Goal: Information Seeking & Learning: Learn about a topic

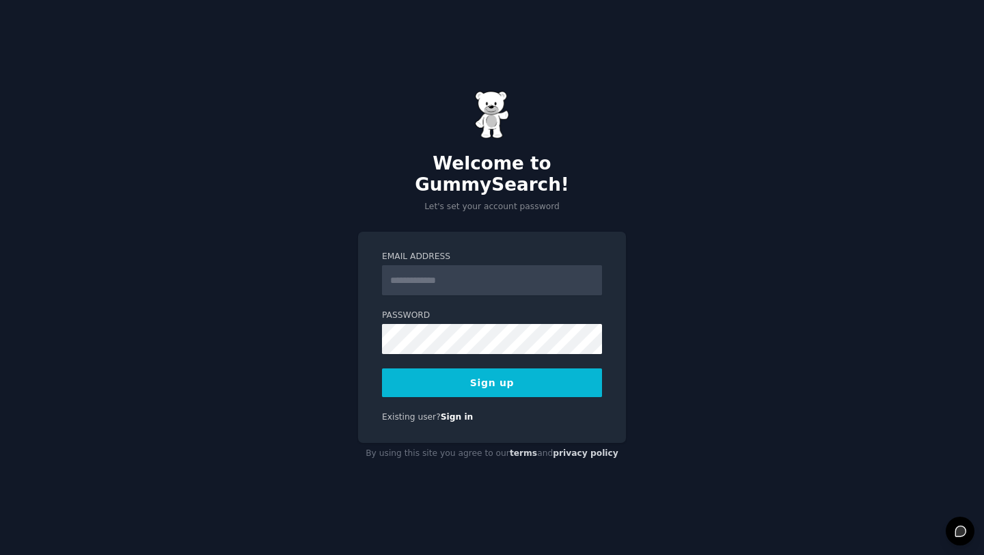
click at [484, 277] on input "Email Address" at bounding box center [492, 280] width 220 height 30
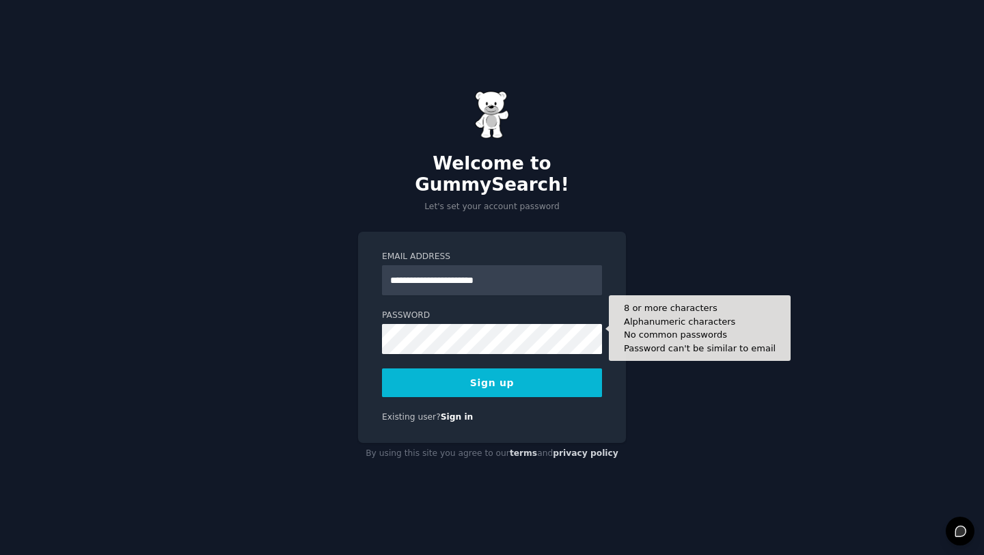
type input "**********"
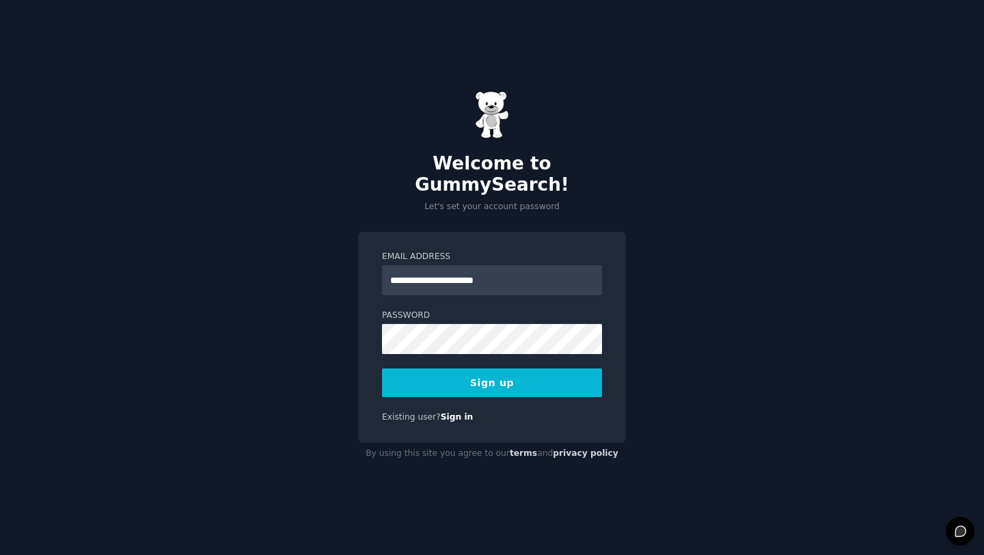
click at [480, 376] on button "Sign up" at bounding box center [492, 382] width 220 height 29
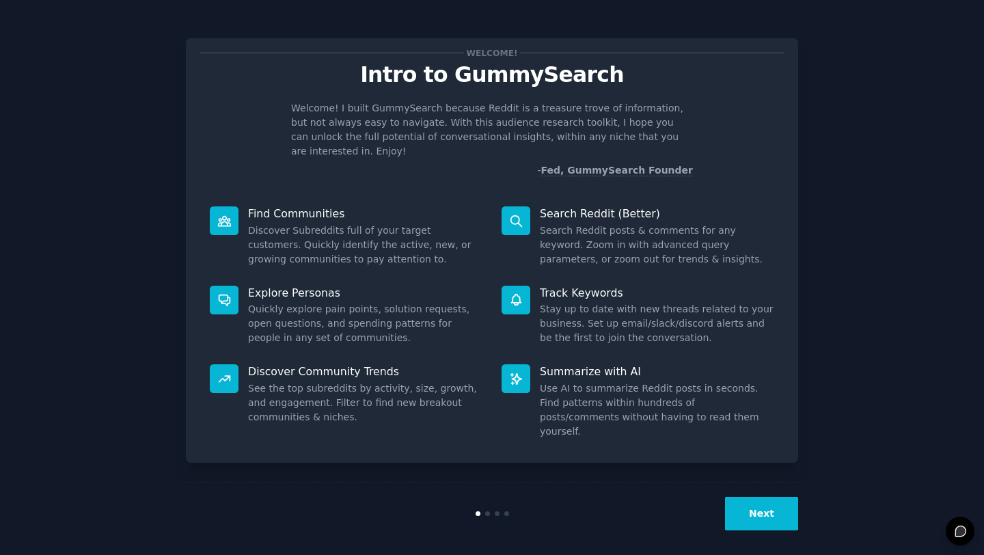
click at [749, 508] on button "Next" at bounding box center [761, 513] width 73 height 33
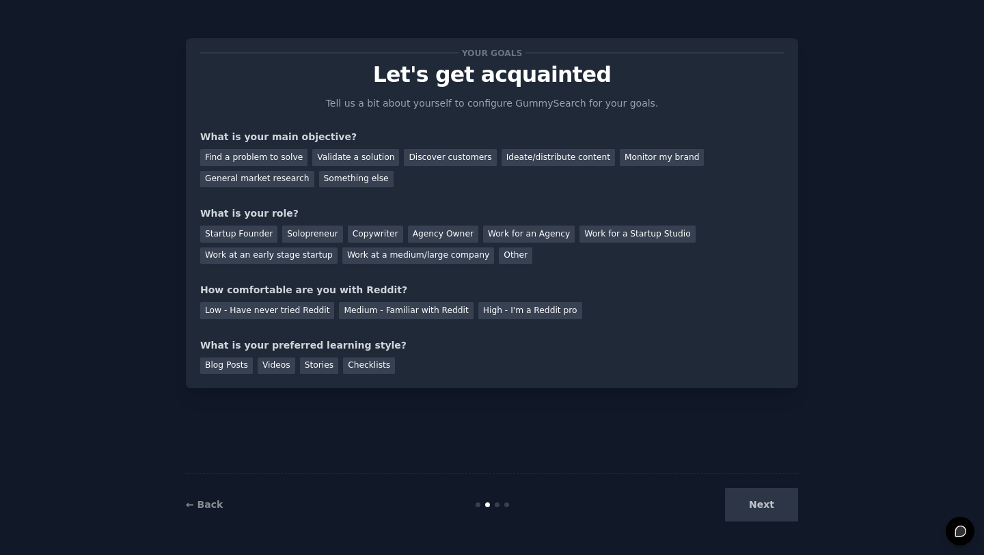
click at [746, 499] on div "Next" at bounding box center [696, 504] width 204 height 33
click at [245, 158] on div "Find a problem to solve" at bounding box center [253, 157] width 107 height 17
click at [303, 231] on div "Solopreneur" at bounding box center [312, 233] width 60 height 17
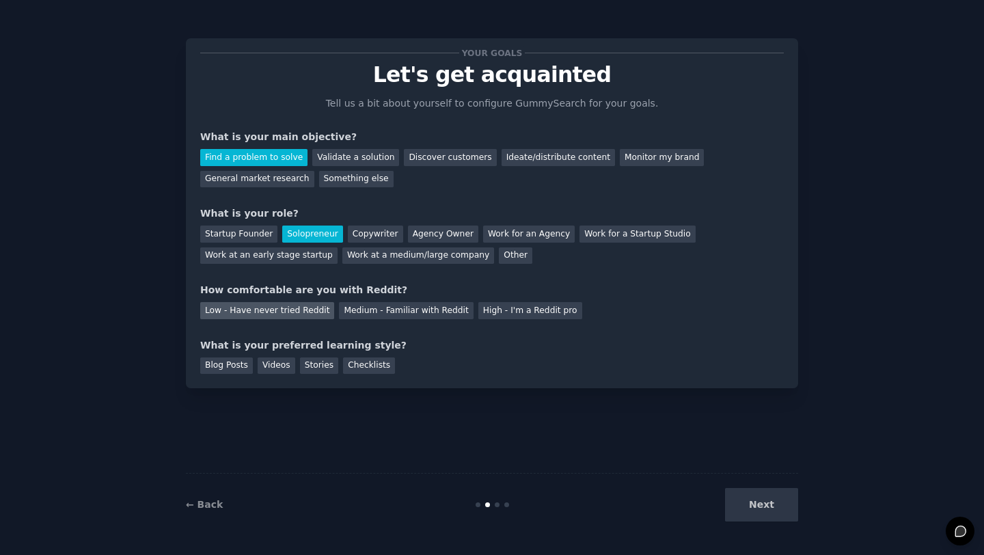
click at [292, 311] on div "Low - Have never tried Reddit" at bounding box center [267, 310] width 134 height 17
click at [378, 364] on div "Checklists" at bounding box center [369, 365] width 52 height 17
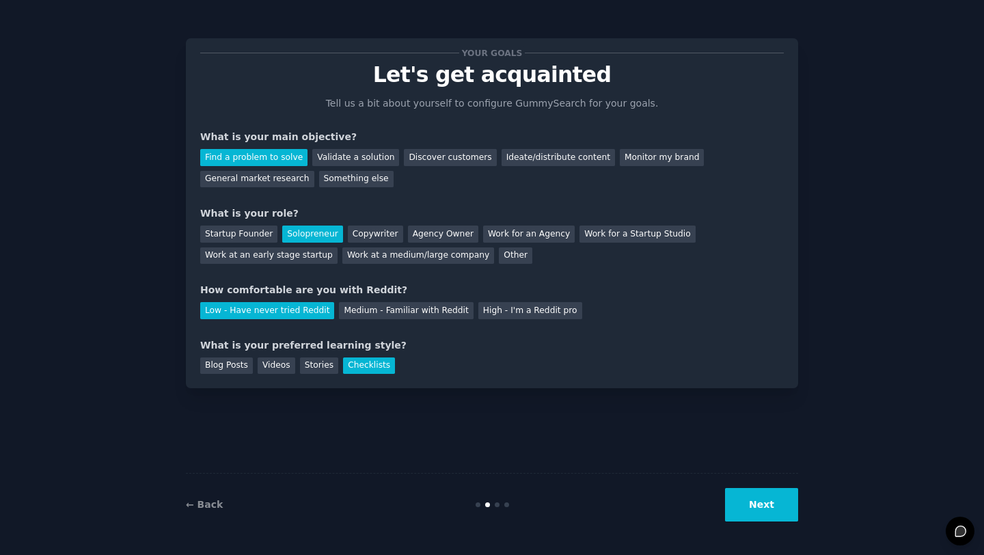
click at [771, 488] on button "Next" at bounding box center [761, 504] width 73 height 33
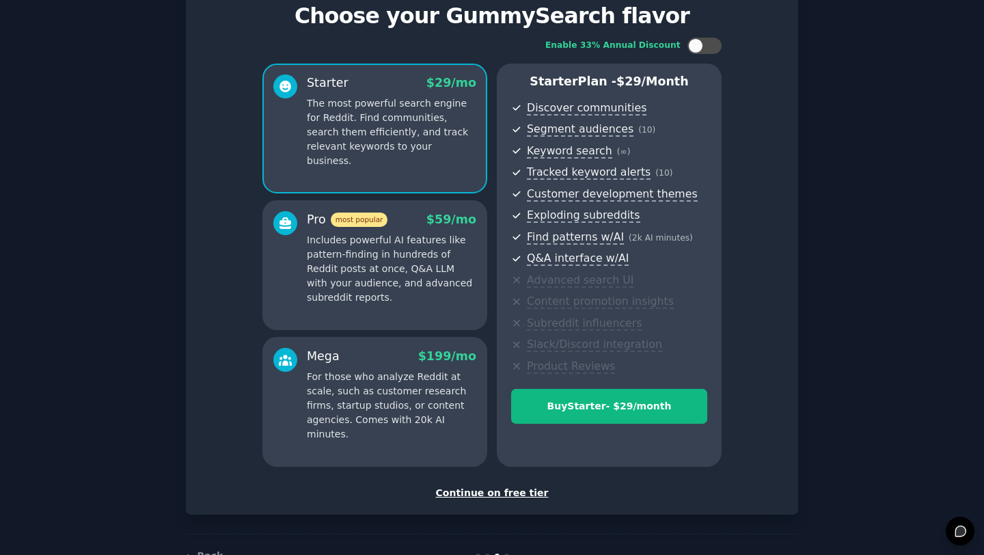
scroll to position [100, 0]
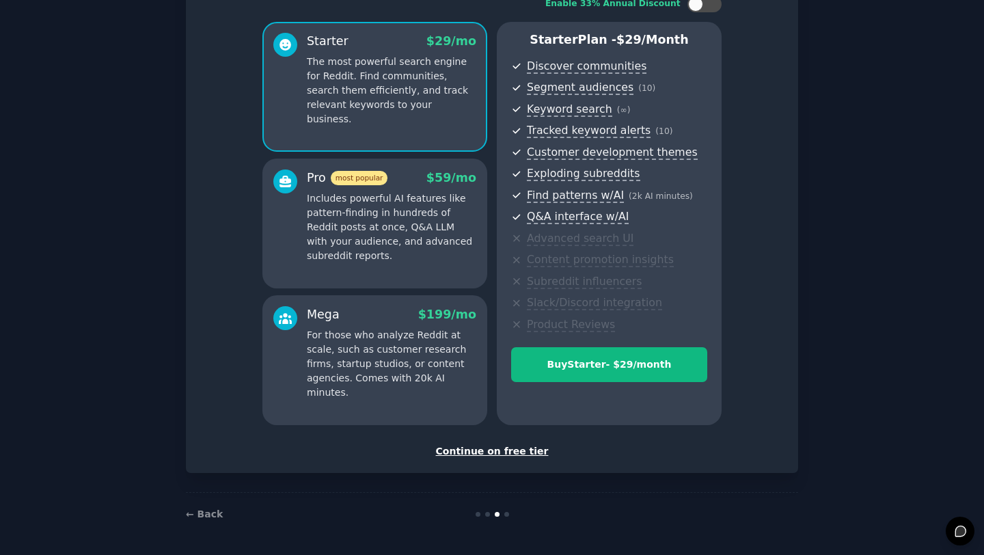
click at [488, 453] on div "Continue on free tier" at bounding box center [491, 451] width 583 height 14
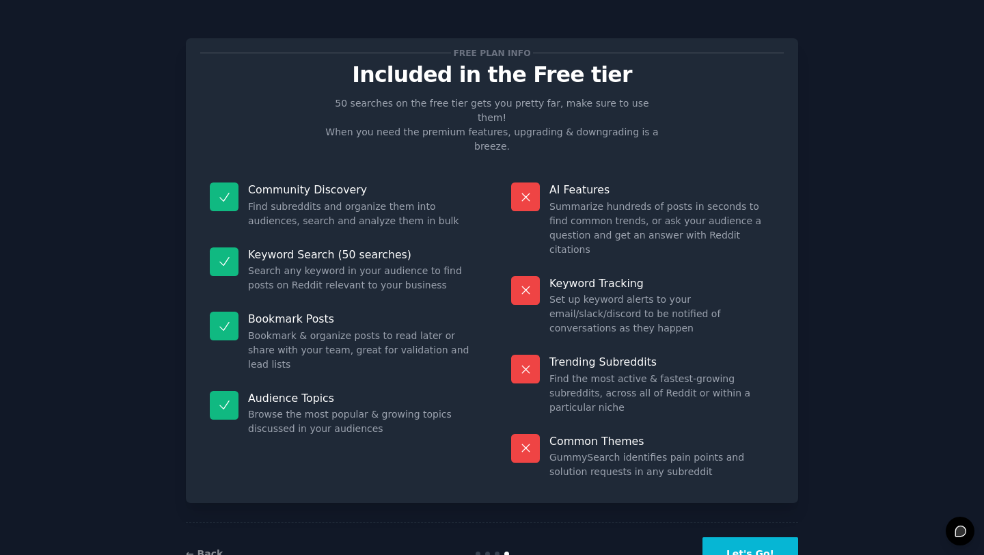
click at [740, 537] on button "Let's Go!" at bounding box center [750, 553] width 96 height 33
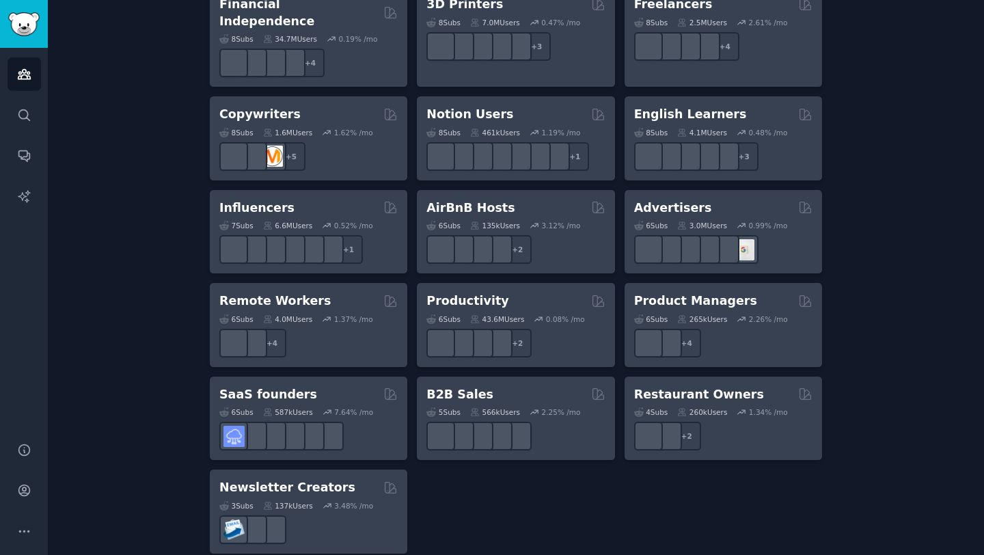
scroll to position [1016, 0]
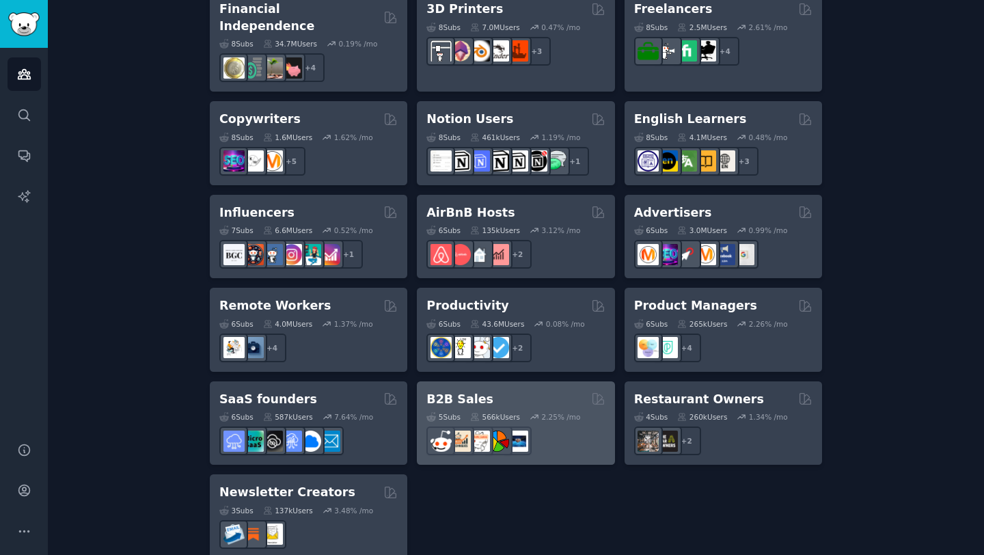
type input "tech"
click at [526, 391] on div "B2B Sales" at bounding box center [515, 399] width 178 height 17
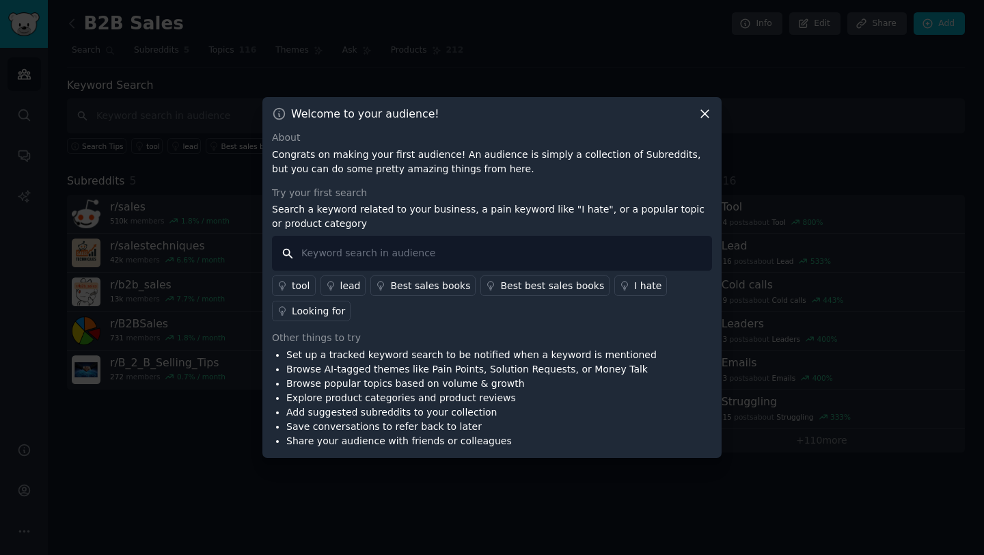
click at [333, 262] on input "text" at bounding box center [492, 253] width 440 height 35
type input "obsolete parts"
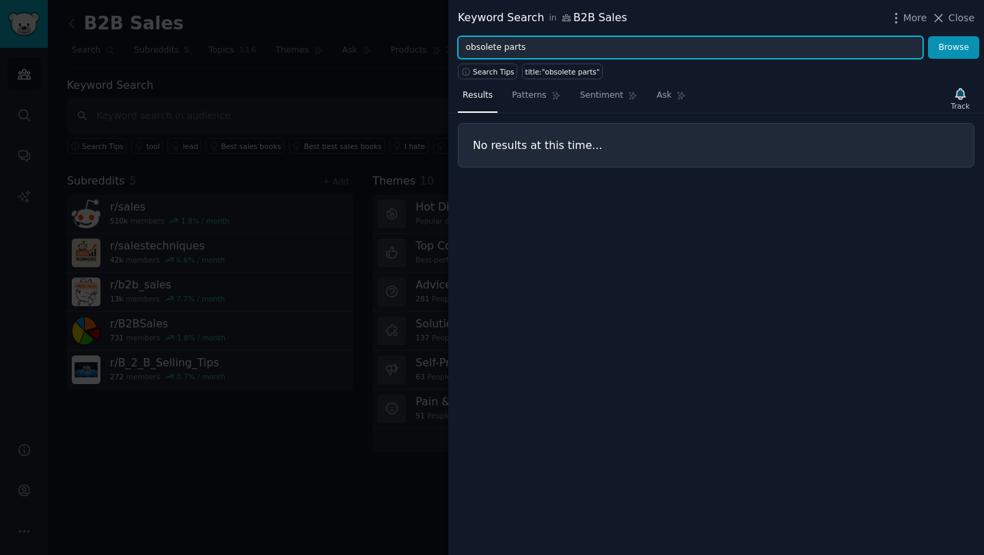
drag, startPoint x: 530, startPoint y: 51, endPoint x: 502, endPoint y: 50, distance: 28.0
click at [502, 50] on input "obsolete parts" at bounding box center [690, 47] width 465 height 23
click at [928, 36] on button "Browse" at bounding box center [953, 47] width 51 height 23
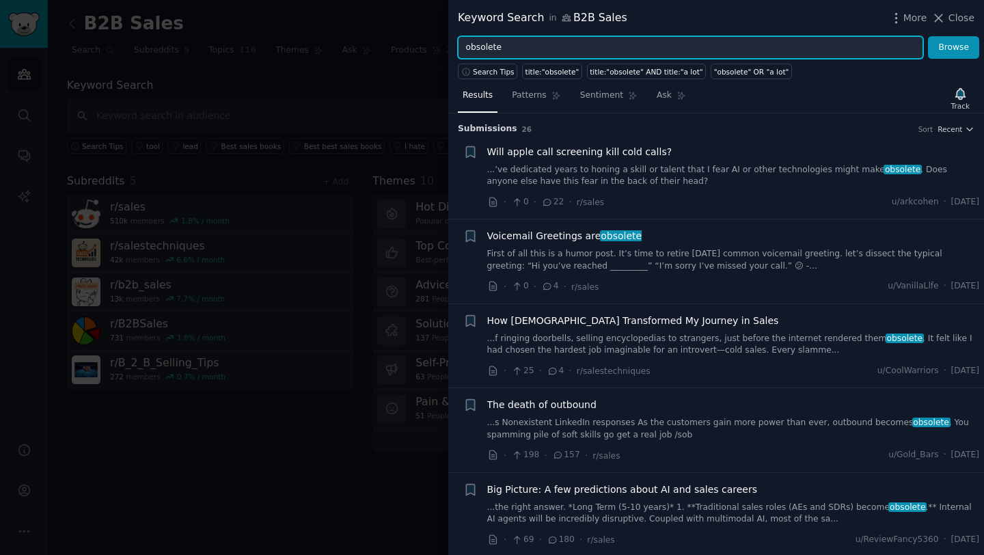
drag, startPoint x: 503, startPoint y: 48, endPoint x: 400, endPoint y: 51, distance: 103.2
click at [404, 48] on div "Keyword Search in B2B Sales More Close obsolete Browse Search Tips title:"obsol…" at bounding box center [492, 277] width 984 height 555
type input "hard to find"
click at [928, 36] on button "Browse" at bounding box center [953, 47] width 51 height 23
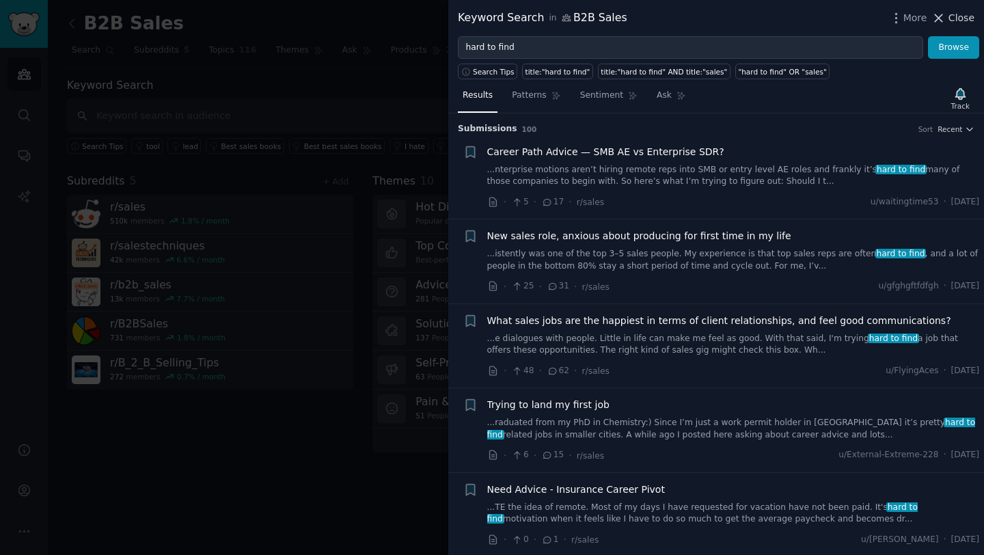
click at [969, 19] on span "Close" at bounding box center [961, 18] width 26 height 14
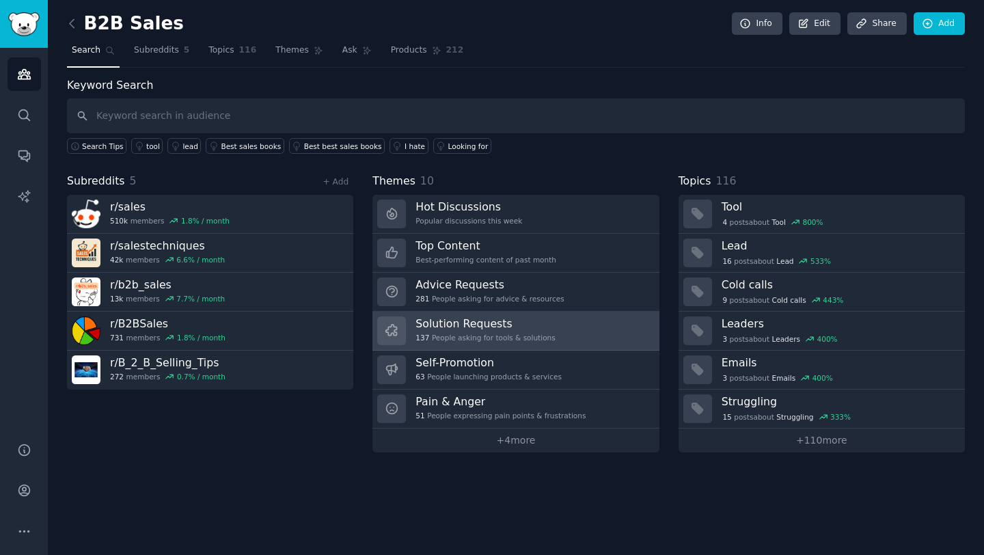
click at [523, 322] on h3 "Solution Requests" at bounding box center [484, 323] width 139 height 14
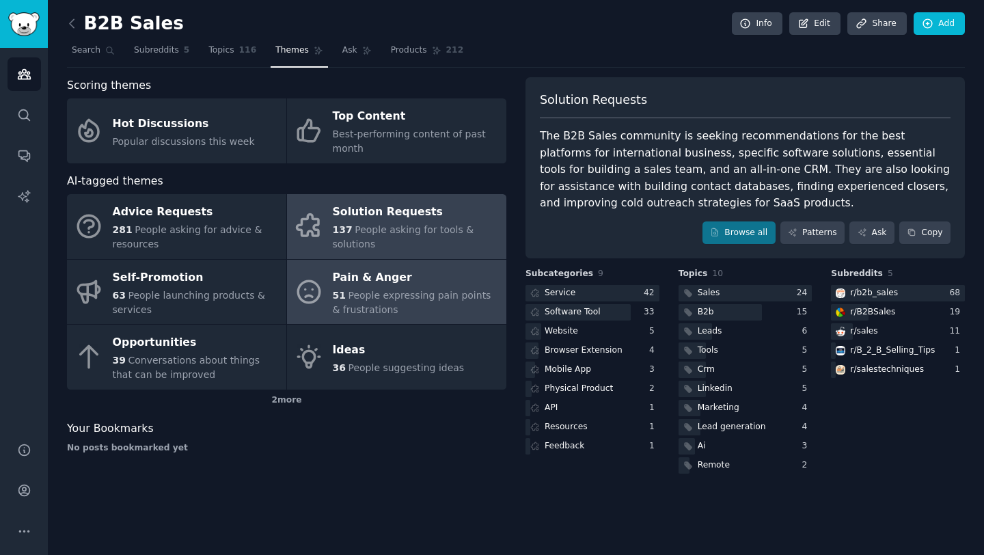
click at [365, 291] on span "People expressing pain points & frustrations" at bounding box center [412, 302] width 158 height 25
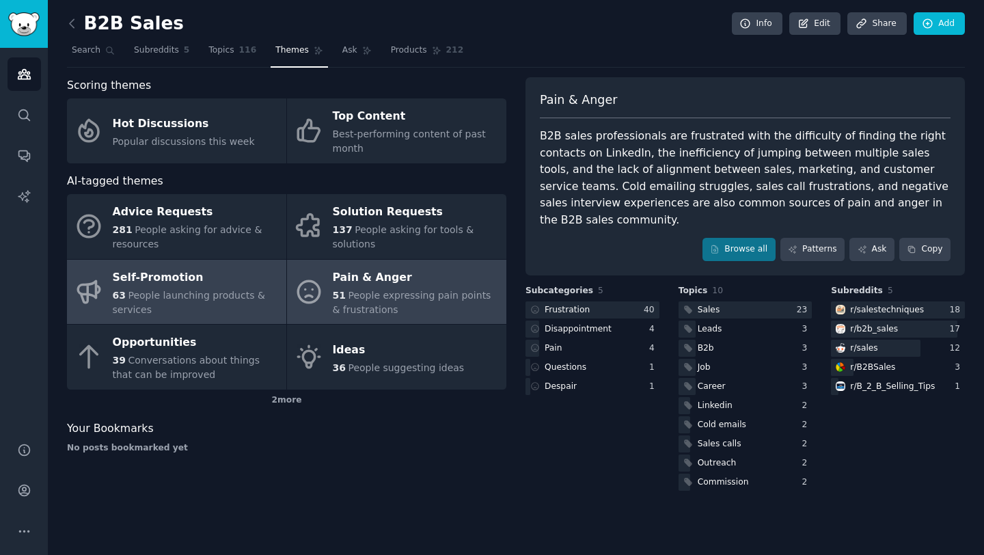
click at [177, 301] on div "63 People launching products & services" at bounding box center [196, 302] width 167 height 29
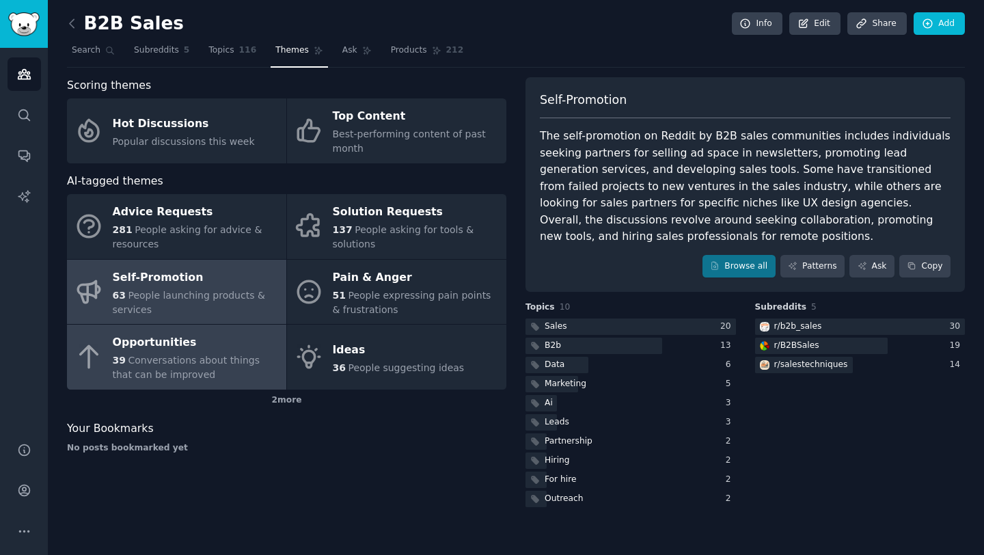
click at [165, 349] on div "Opportunities" at bounding box center [196, 343] width 167 height 22
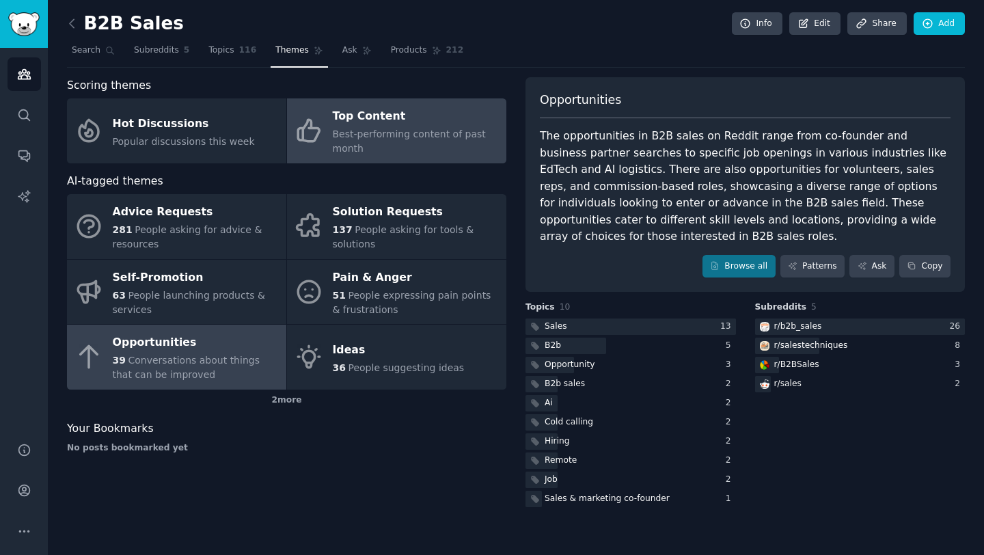
click at [324, 143] on link "Top Content Best-performing content of past month" at bounding box center [396, 130] width 219 height 65
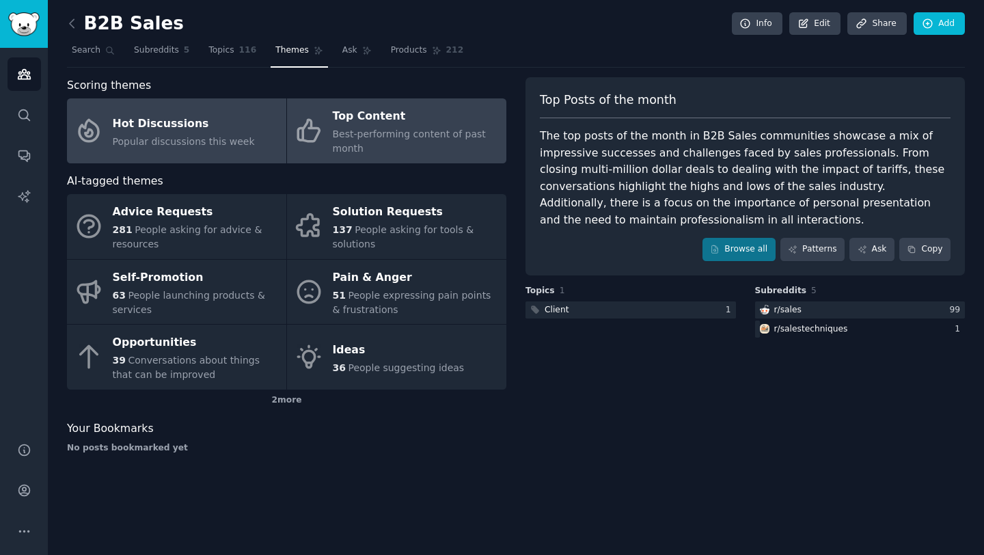
click at [248, 133] on link "Hot Discussions Popular discussions this week" at bounding box center [176, 130] width 219 height 65
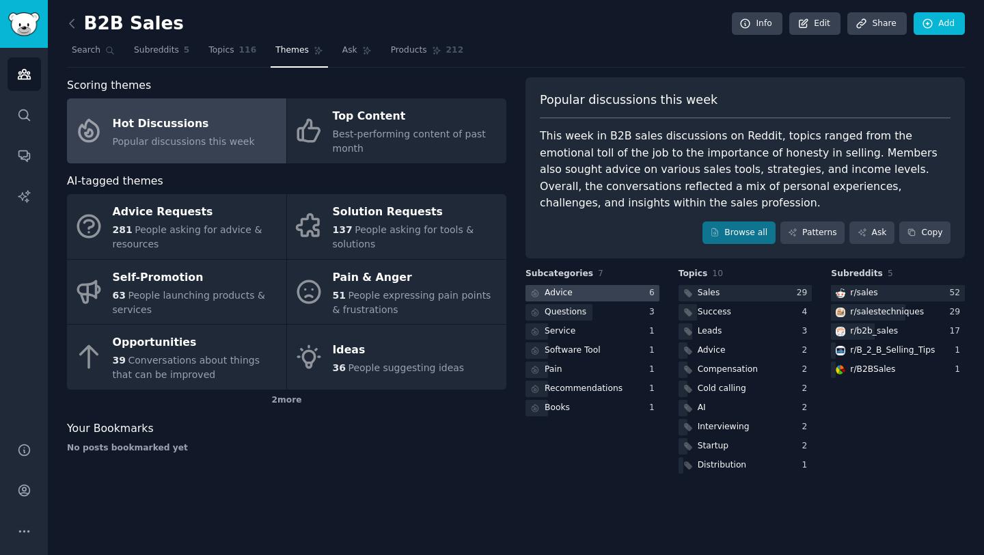
click at [573, 299] on div at bounding box center [592, 293] width 134 height 17
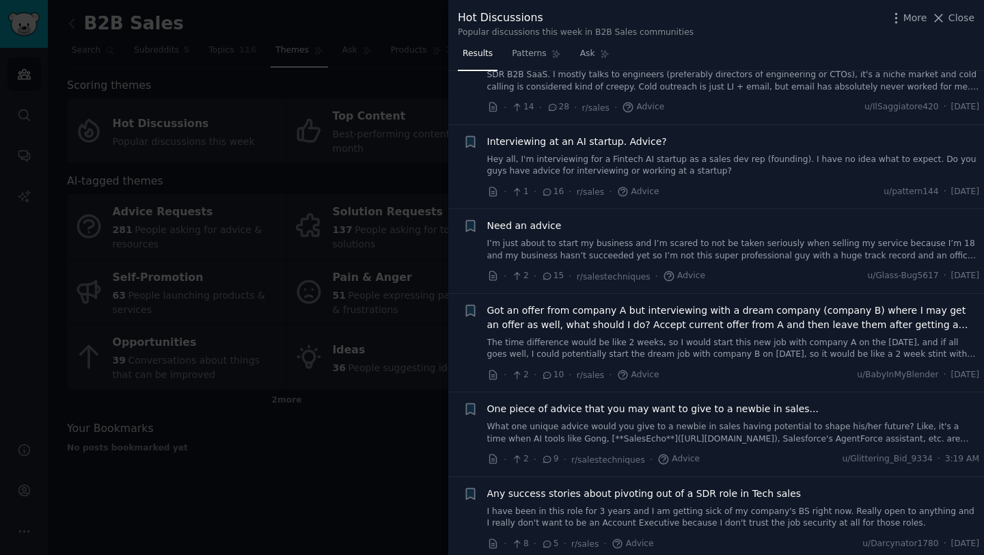
scroll to position [57, 0]
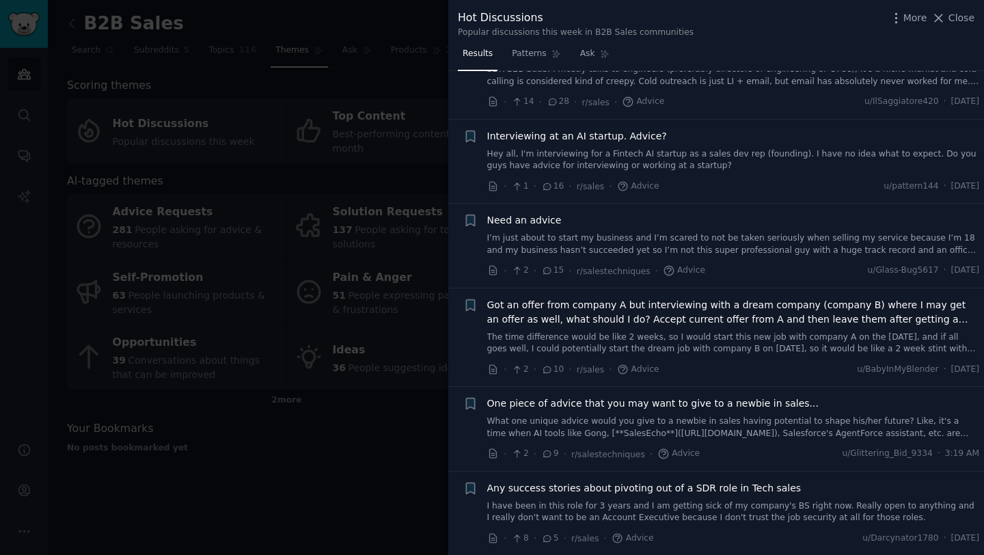
click at [335, 25] on div at bounding box center [492, 277] width 984 height 555
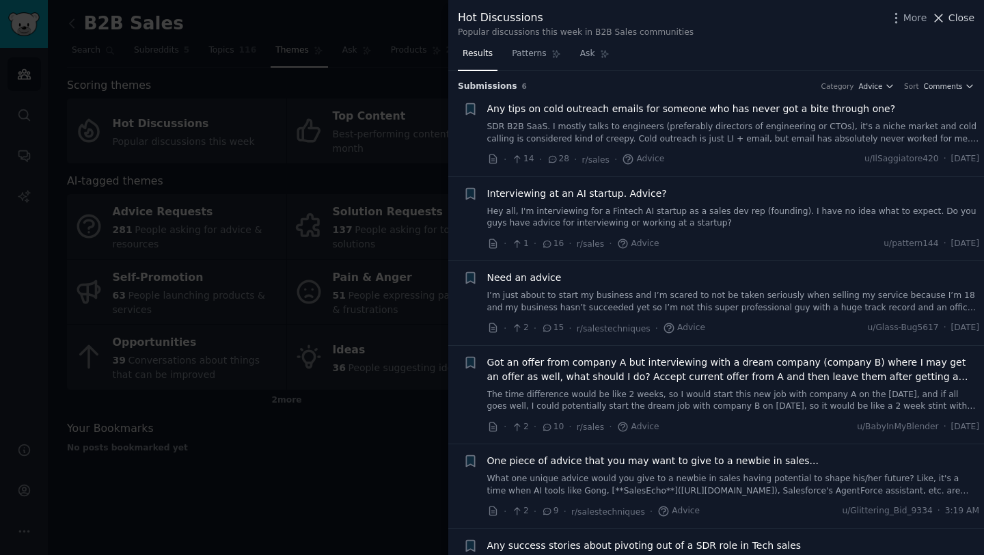
click at [943, 15] on icon at bounding box center [939, 18] width 8 height 8
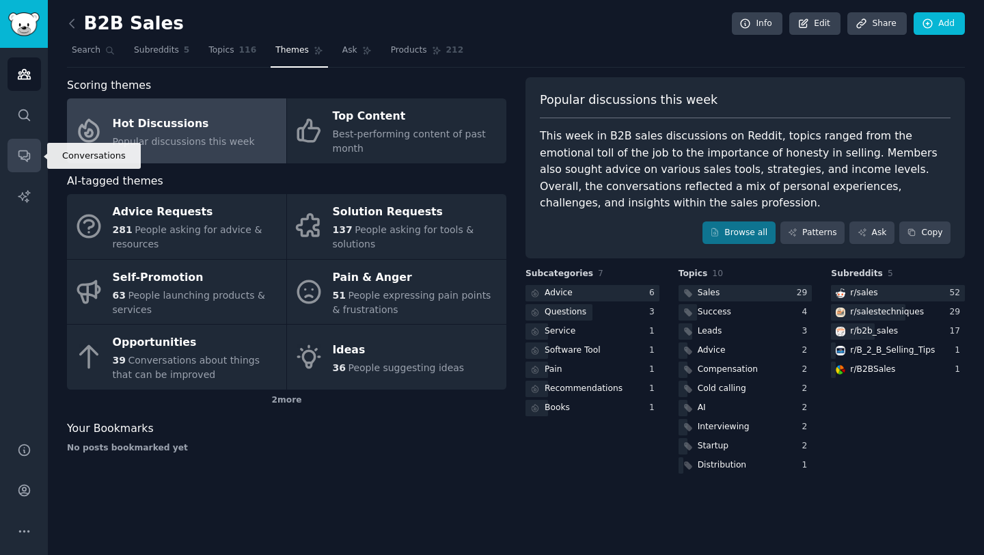
click at [27, 157] on icon "Sidebar" at bounding box center [24, 155] width 14 height 14
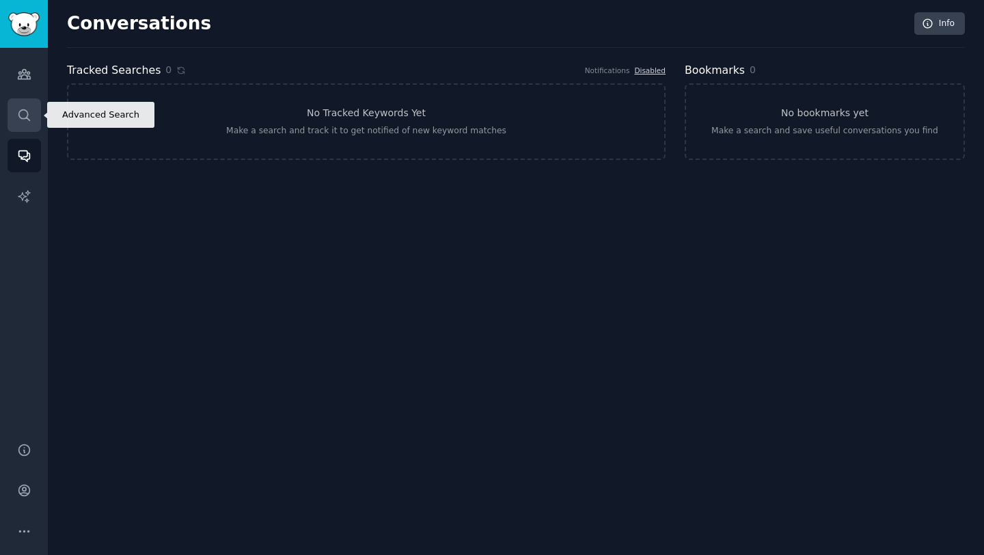
click at [23, 122] on link "Search" at bounding box center [24, 114] width 33 height 33
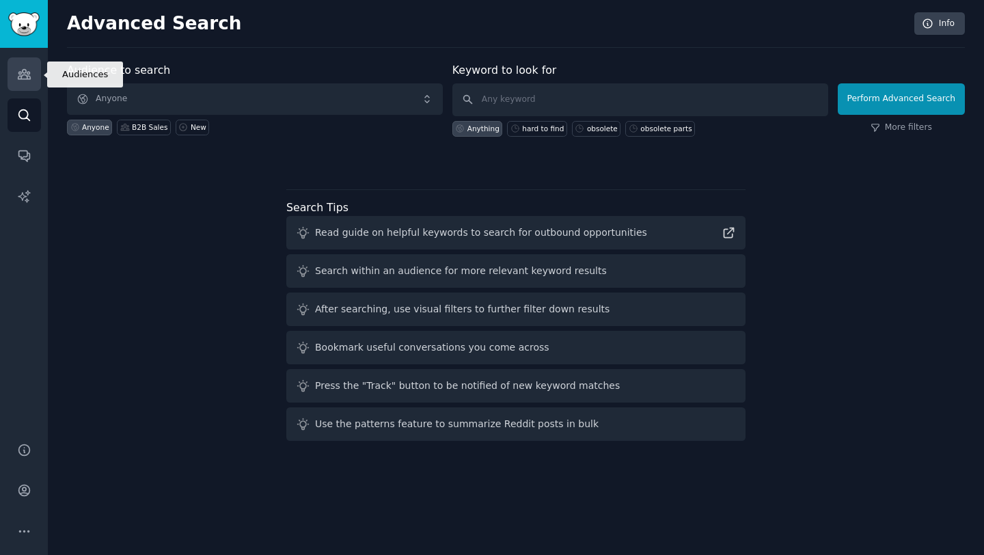
click at [22, 84] on link "Audiences" at bounding box center [24, 73] width 33 height 33
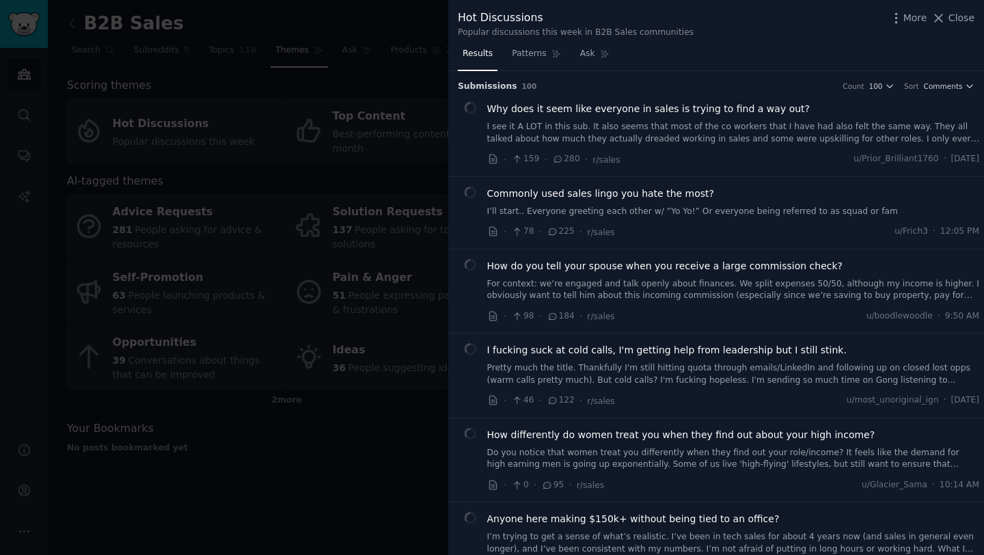
click at [78, 30] on div at bounding box center [492, 277] width 984 height 555
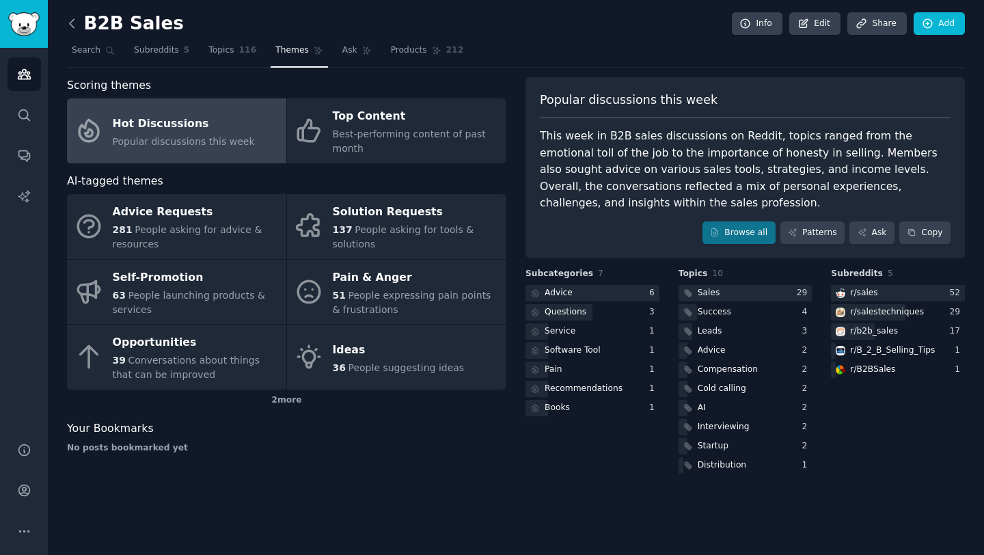
click at [74, 25] on icon at bounding box center [72, 23] width 14 height 14
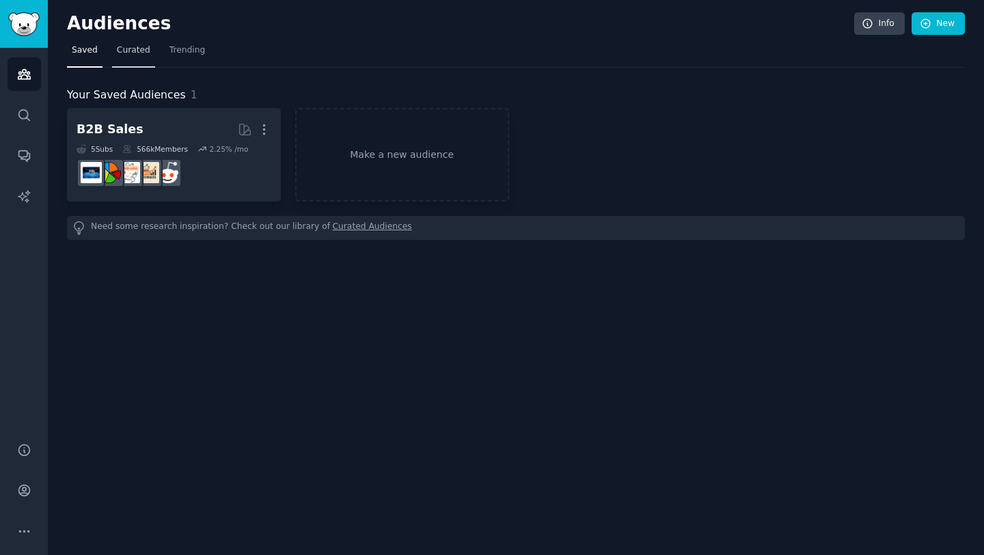
click at [143, 57] on link "Curated" at bounding box center [133, 54] width 43 height 28
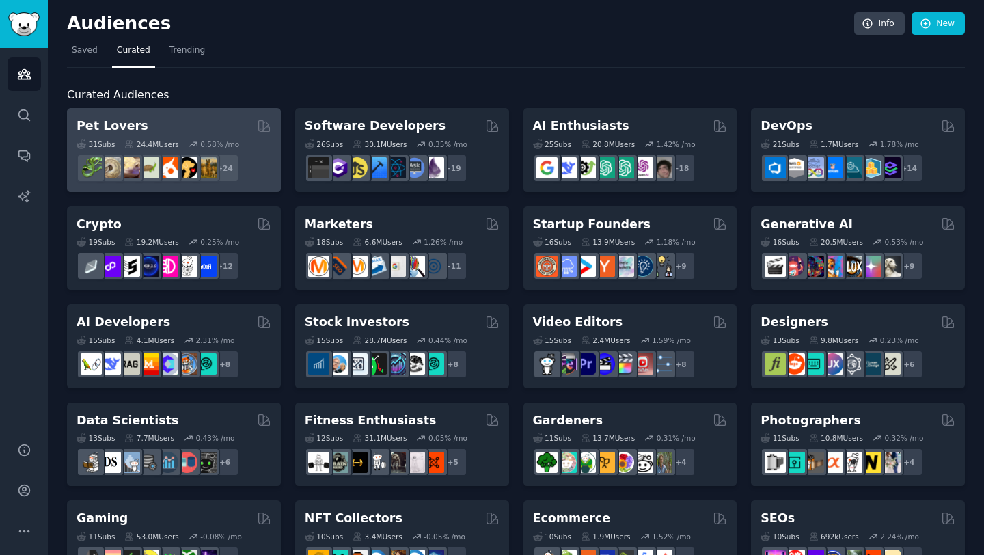
click at [160, 137] on div "31 Sub s 24.4M Users 0.58 % /mo + 24" at bounding box center [174, 159] width 195 height 48
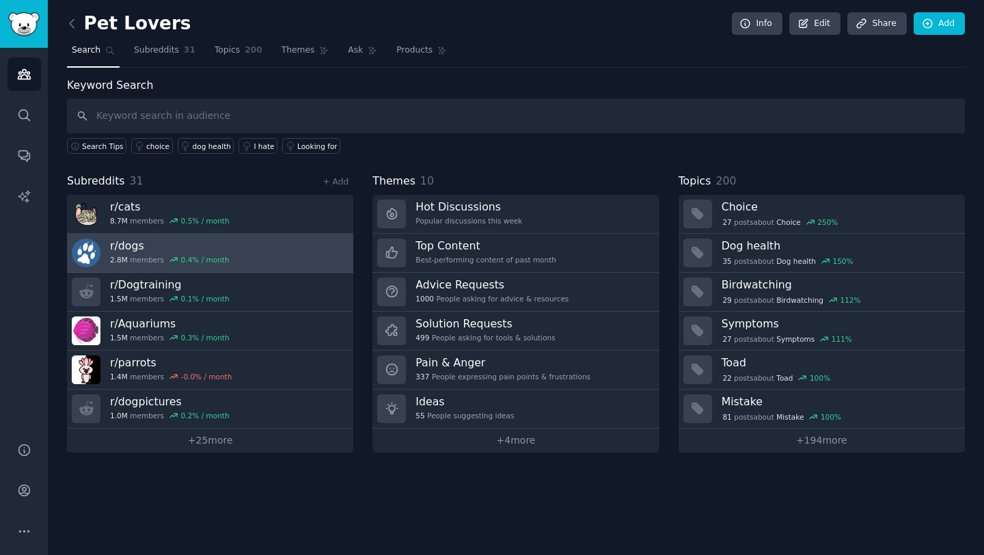
click at [176, 251] on h3 "r/ dogs" at bounding box center [170, 245] width 120 height 14
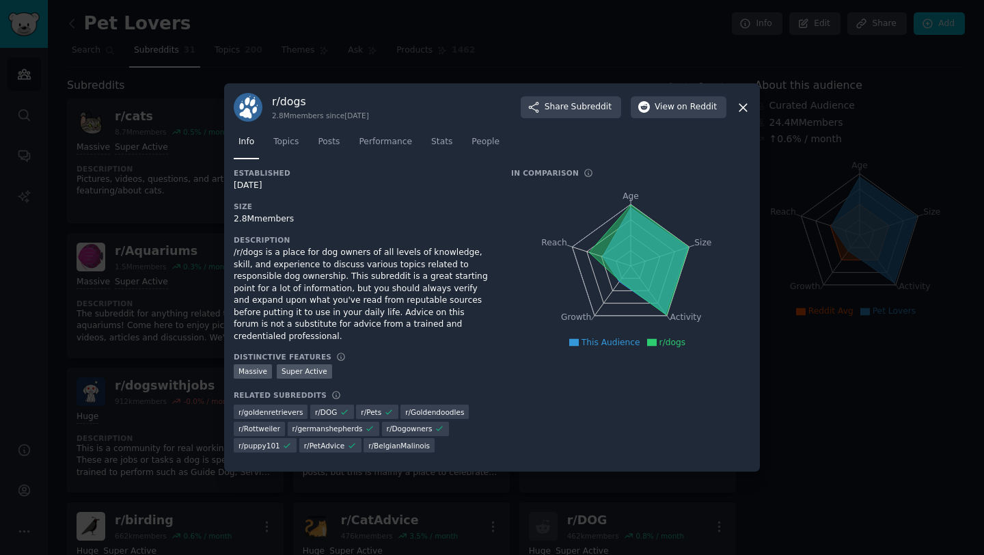
click at [741, 111] on icon at bounding box center [743, 108] width 8 height 8
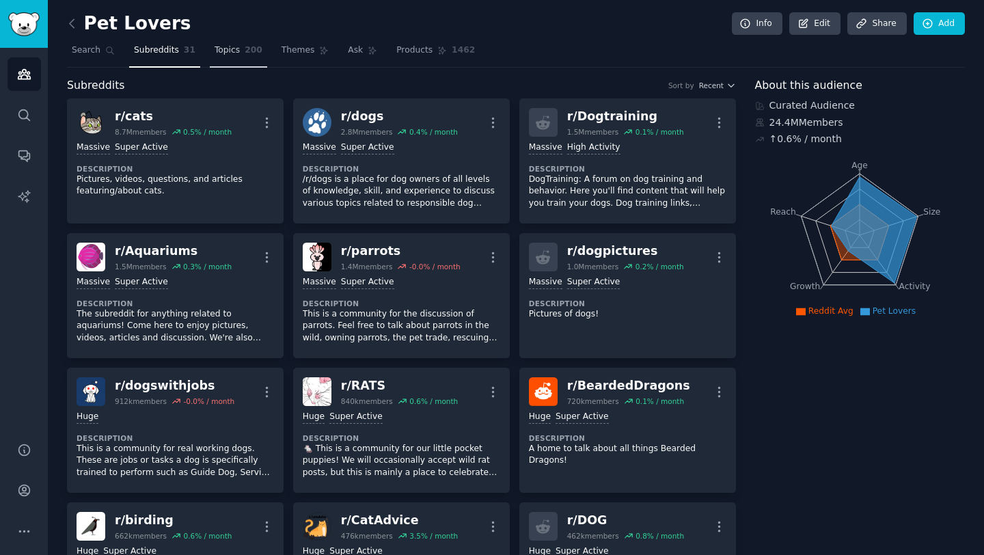
click at [232, 53] on span "Topics" at bounding box center [226, 50] width 25 height 12
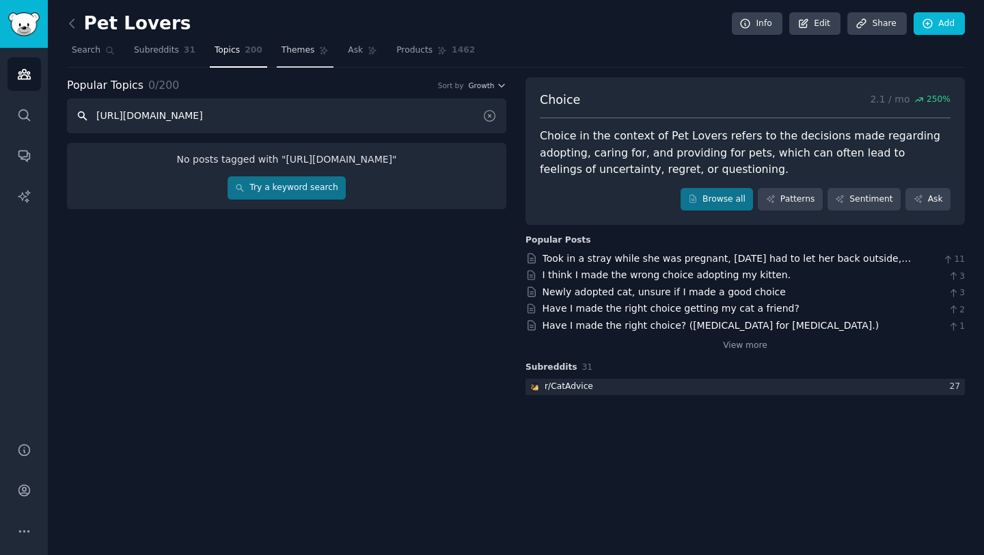
type input "[URL][DOMAIN_NAME]"
click at [305, 49] on span "Themes" at bounding box center [297, 50] width 33 height 12
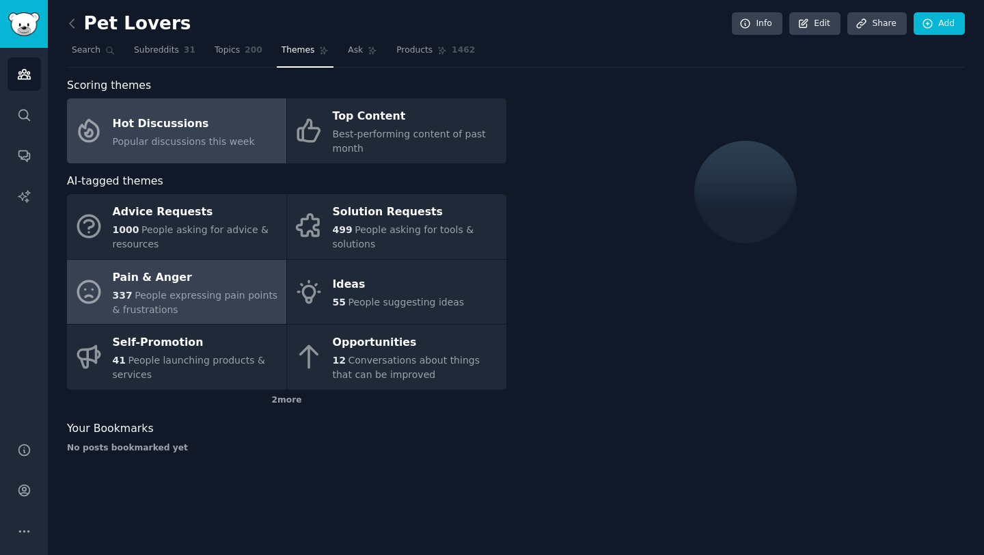
click at [203, 284] on div "Pain & Anger" at bounding box center [196, 277] width 167 height 22
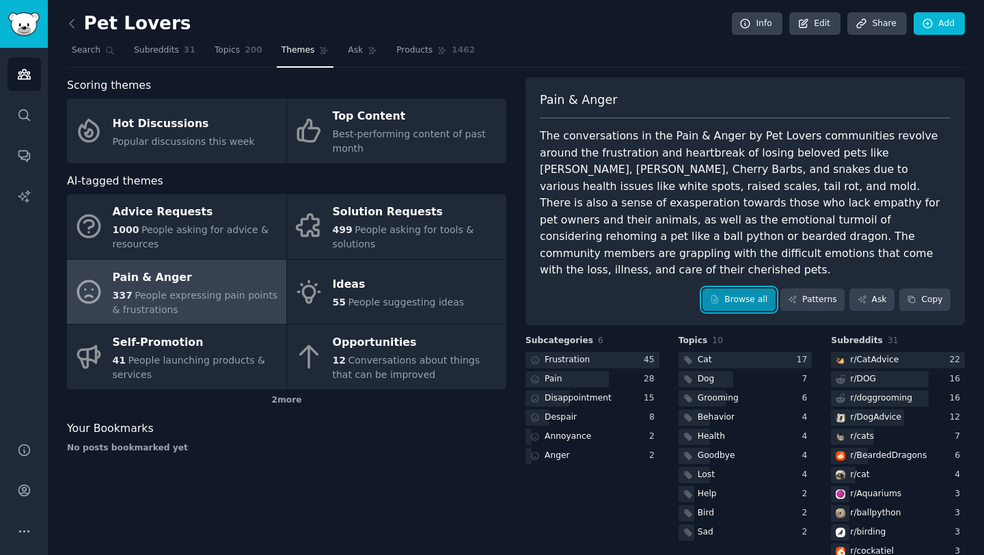
click at [749, 288] on link "Browse all" at bounding box center [738, 299] width 73 height 23
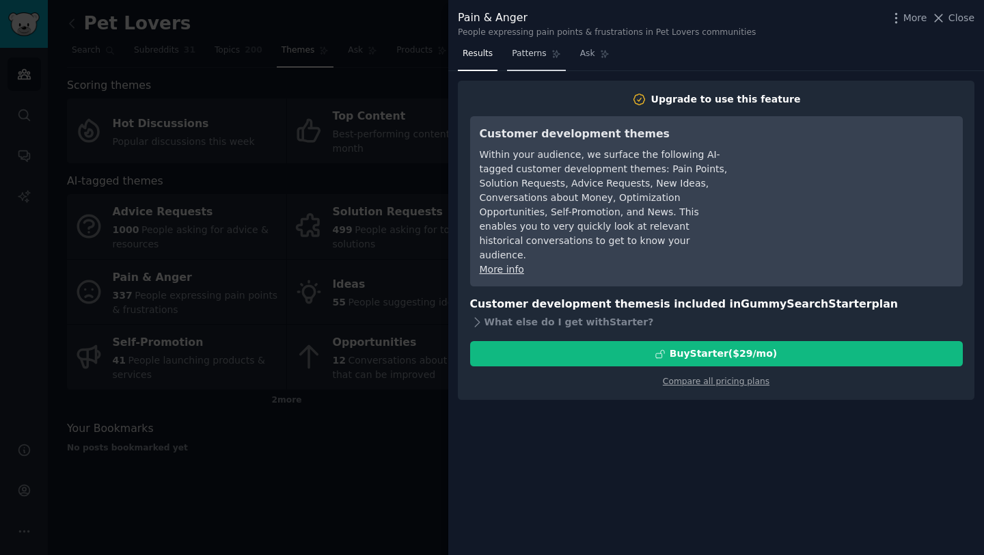
click at [540, 51] on span "Patterns" at bounding box center [529, 54] width 34 height 12
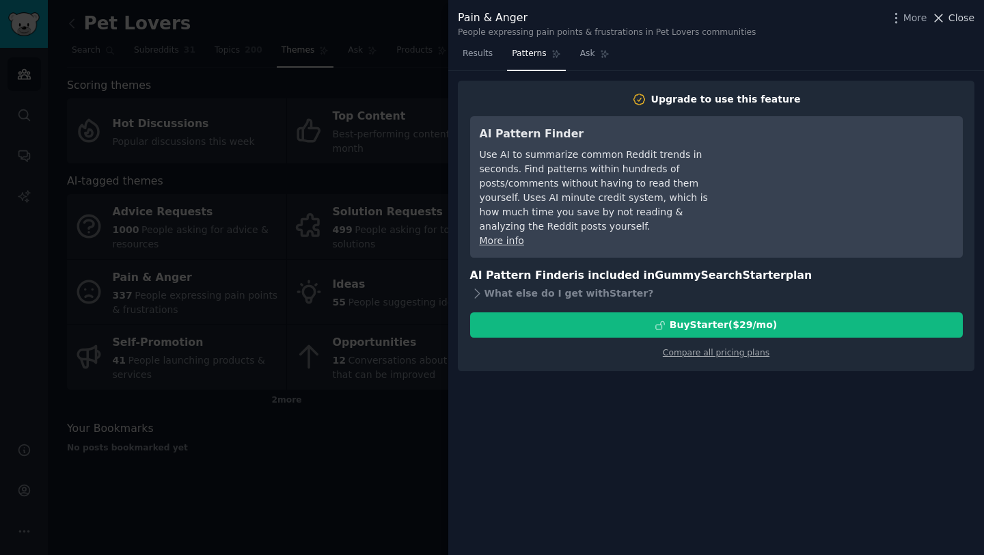
click at [960, 16] on span "Close" at bounding box center [961, 18] width 26 height 14
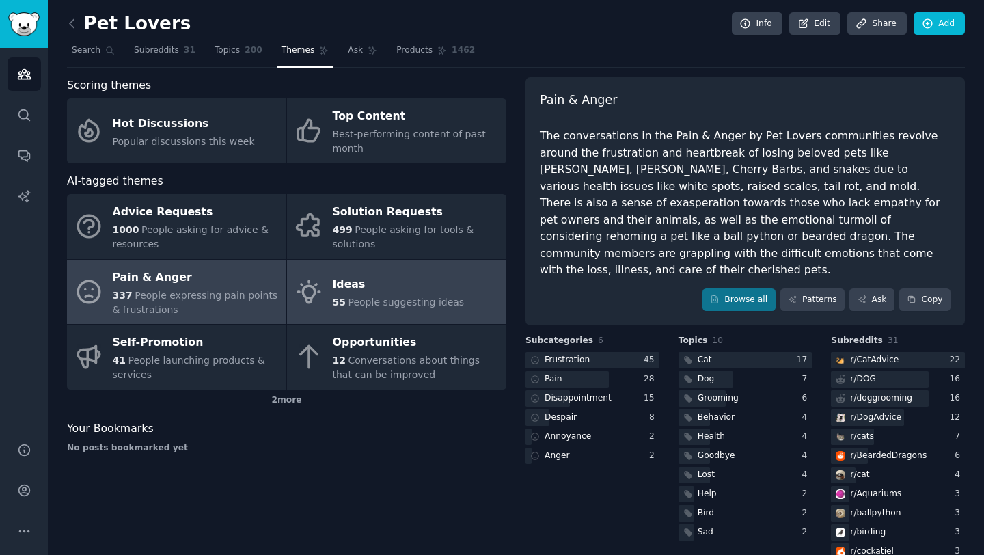
click at [431, 303] on span "People suggesting ideas" at bounding box center [406, 301] width 116 height 11
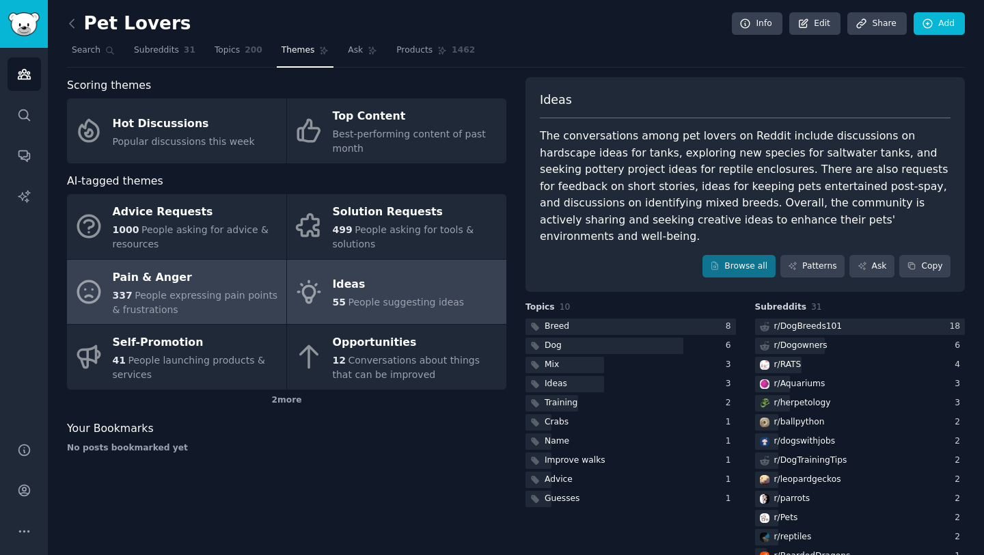
click at [190, 294] on span "People expressing pain points & frustrations" at bounding box center [195, 302] width 165 height 25
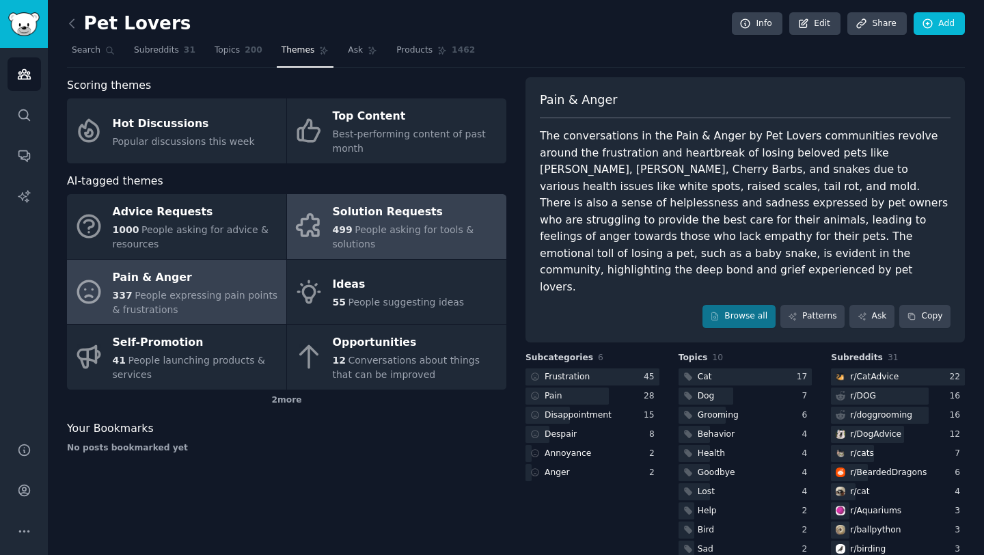
click at [325, 221] on link "Solution Requests 499 People asking for tools & solutions" at bounding box center [396, 226] width 219 height 65
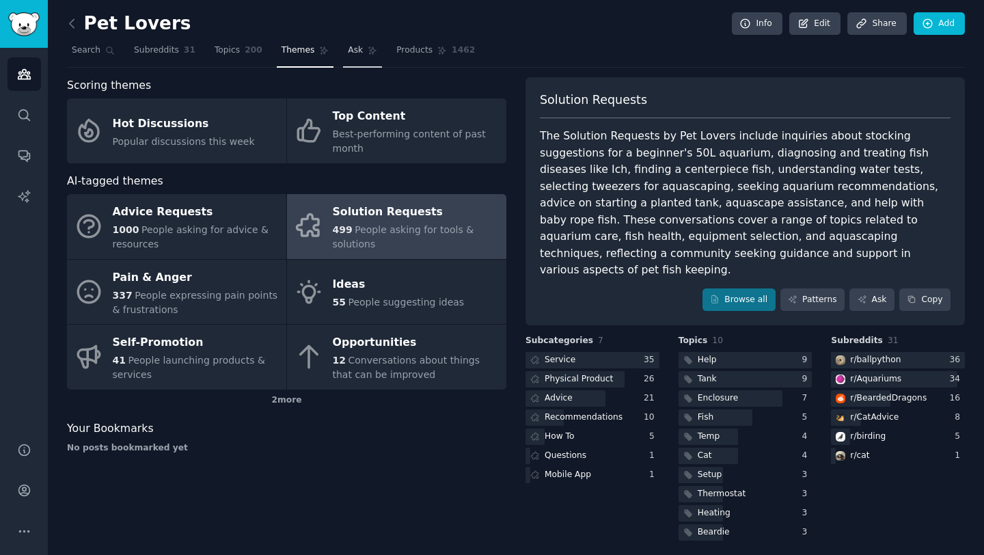
click at [356, 55] on span "Ask" at bounding box center [355, 50] width 15 height 12
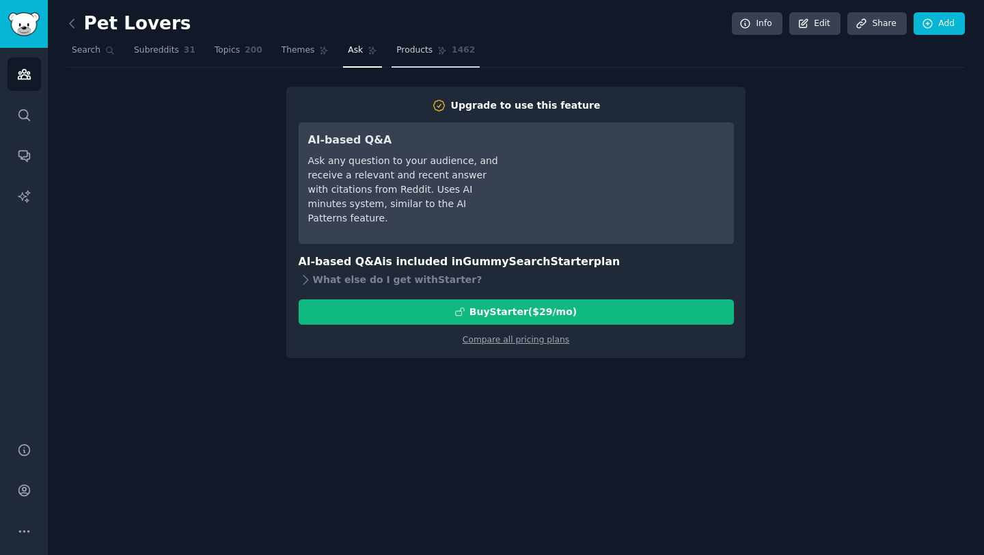
click at [427, 45] on span "Products" at bounding box center [414, 50] width 36 height 12
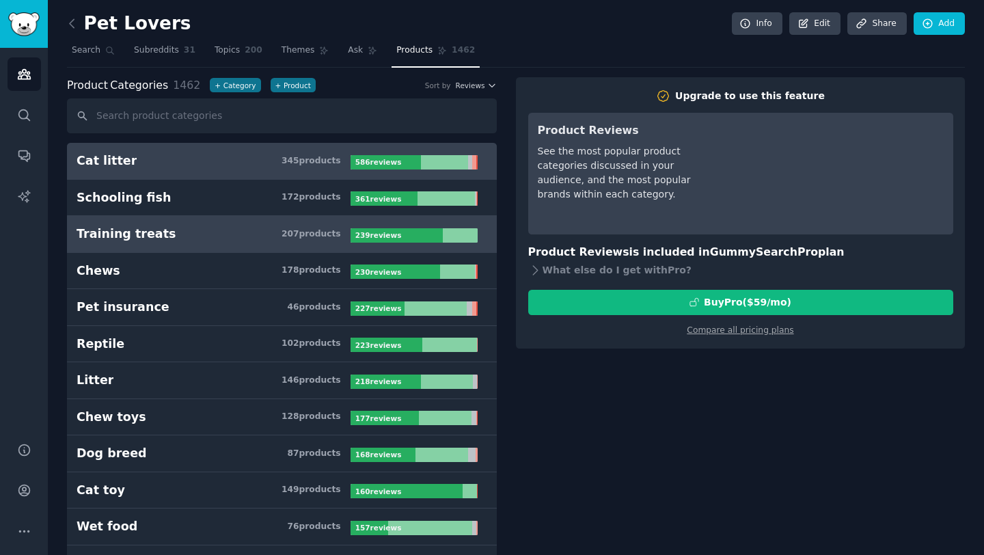
click at [237, 235] on h3 "Training treats 207 product s" at bounding box center [214, 233] width 274 height 17
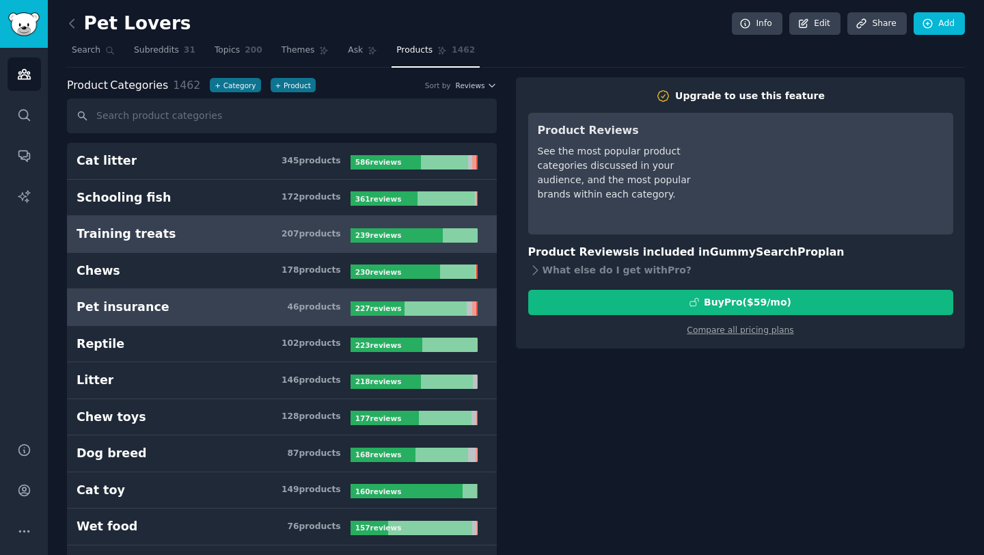
click at [287, 307] on h3 "Pet insurance 46 product s" at bounding box center [214, 307] width 274 height 17
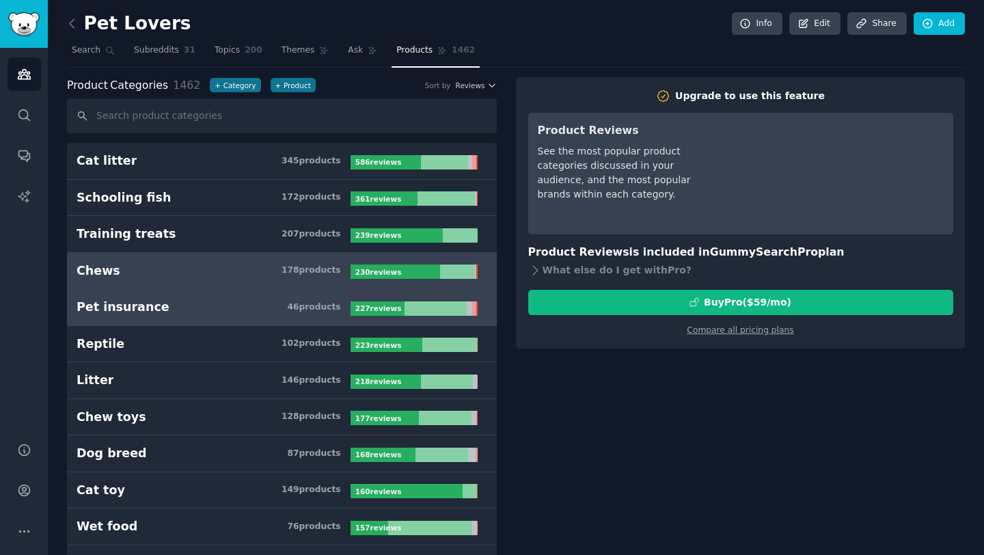
click at [287, 271] on div "178 product s" at bounding box center [310, 270] width 59 height 12
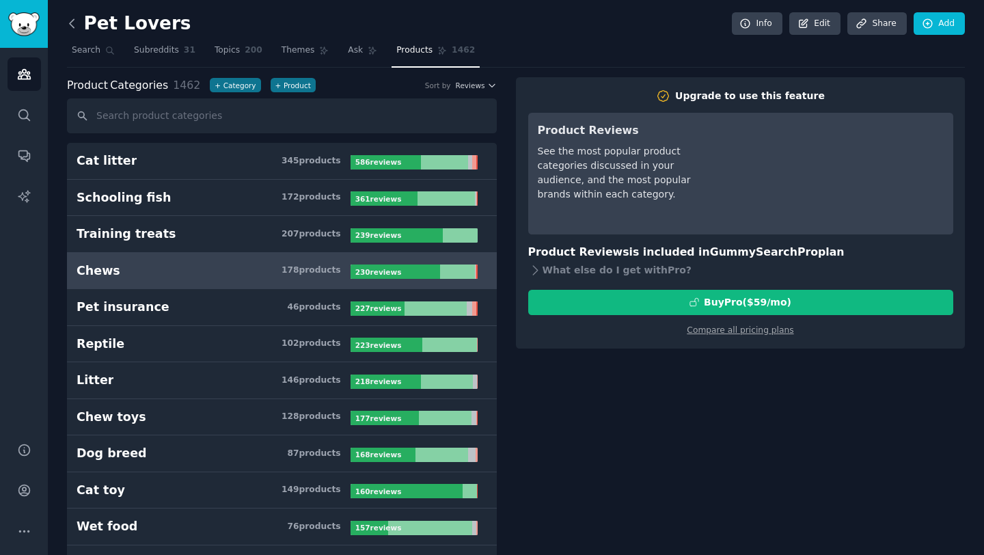
click at [74, 23] on icon at bounding box center [72, 23] width 14 height 14
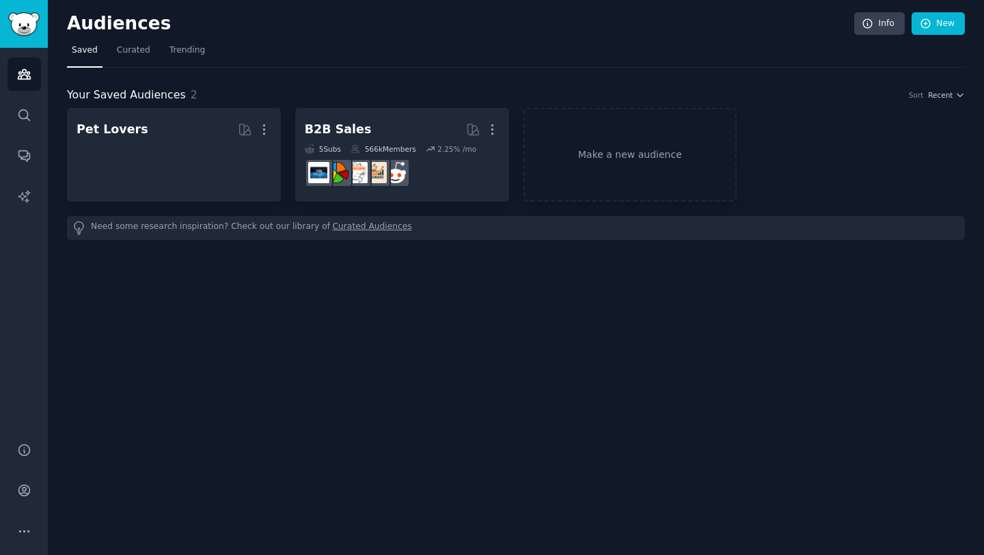
click at [74, 23] on h2 "Audiences" at bounding box center [460, 24] width 787 height 22
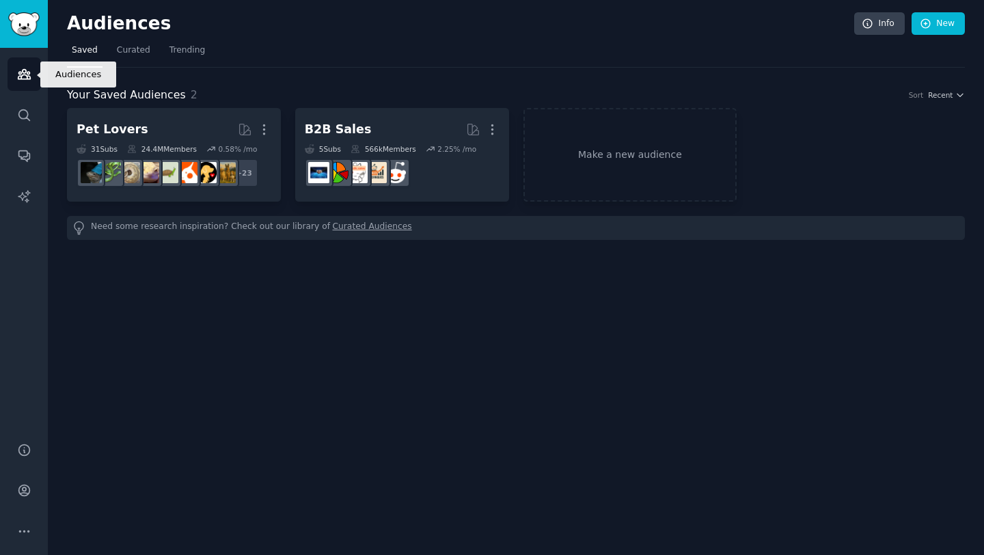
click at [27, 75] on icon "Sidebar" at bounding box center [24, 74] width 14 height 14
click at [27, 31] on img "Sidebar" at bounding box center [23, 24] width 31 height 24
click at [562, 171] on link "Make a new audience" at bounding box center [630, 155] width 214 height 94
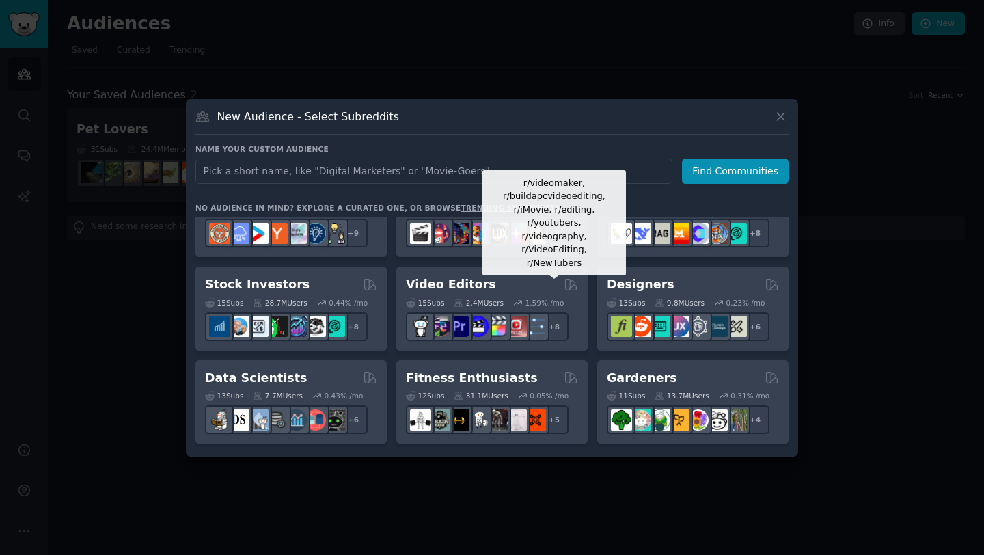
scroll to position [235, 0]
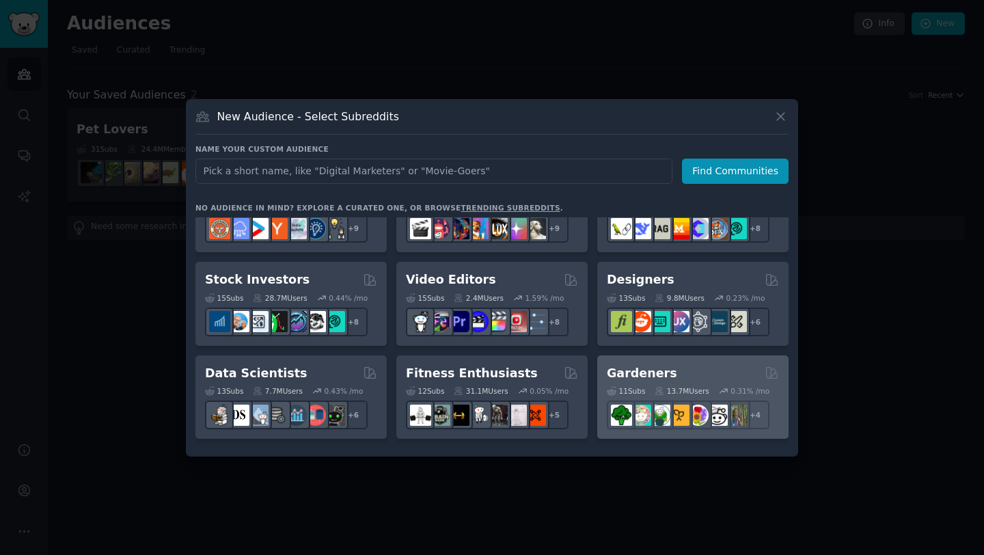
click at [663, 383] on div "11 Sub s 13.7M Users 0.31 % /mo + 4" at bounding box center [693, 405] width 172 height 48
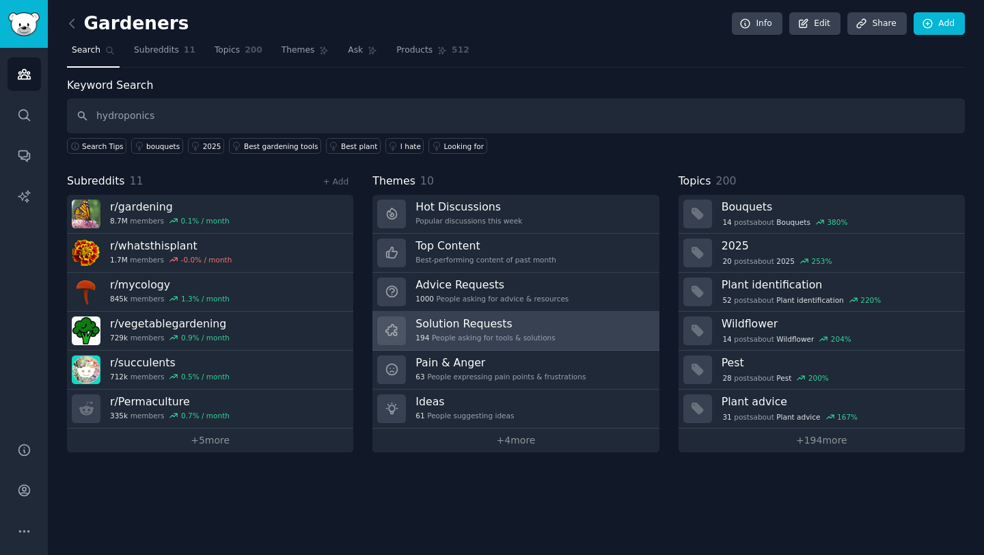
type input "hydroponics"
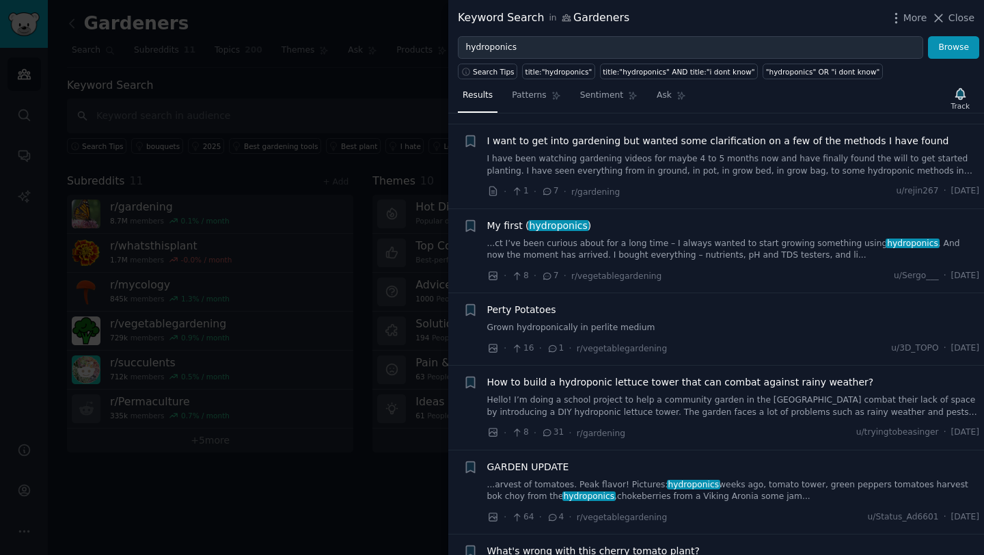
scroll to position [78, 0]
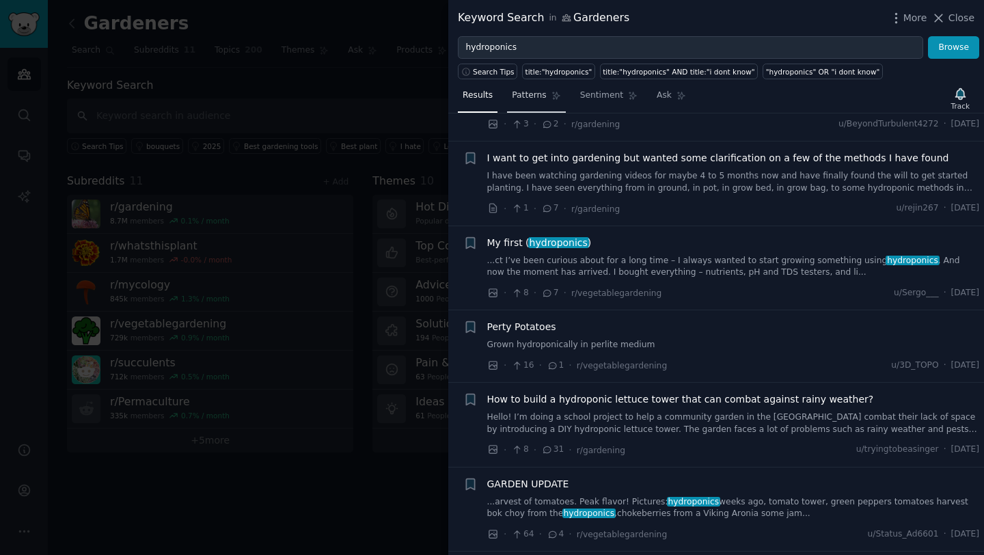
click at [523, 103] on link "Patterns" at bounding box center [536, 99] width 58 height 28
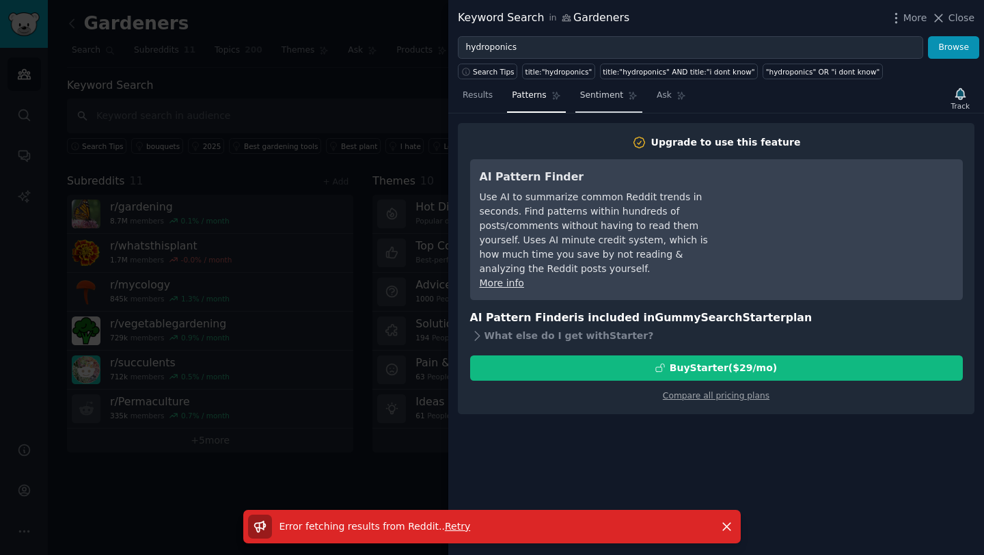
click at [603, 92] on span "Sentiment" at bounding box center [601, 95] width 43 height 12
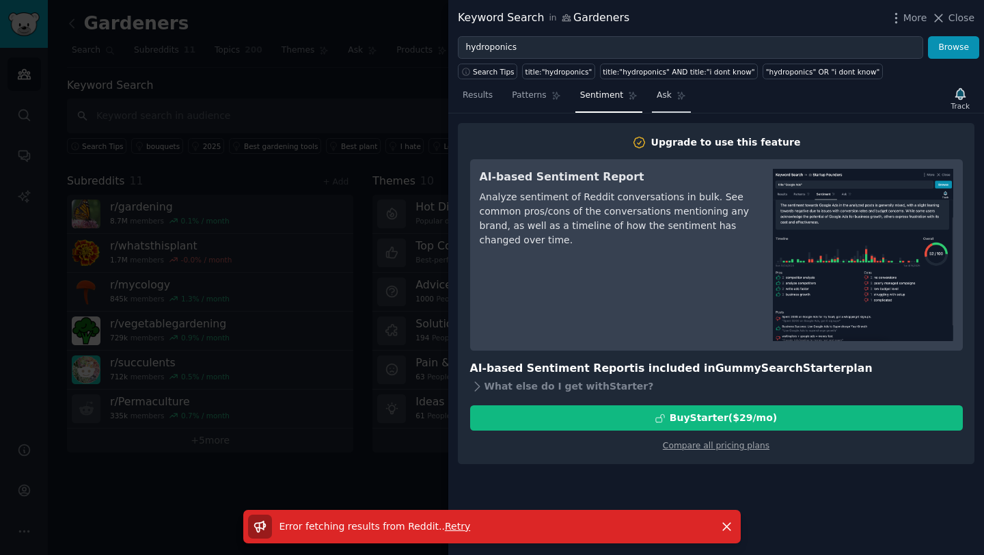
click at [667, 97] on span "Ask" at bounding box center [663, 95] width 15 height 12
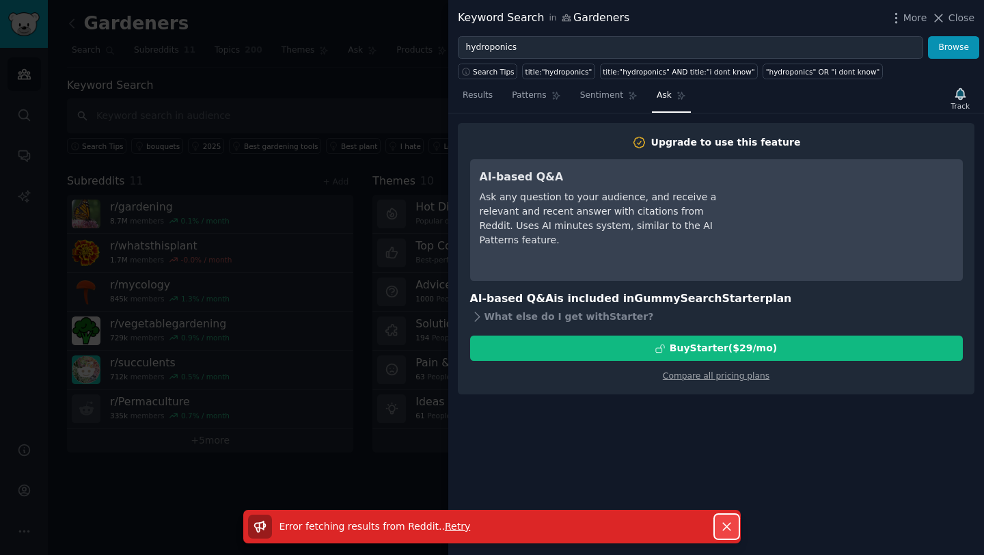
click at [730, 523] on icon "button" at bounding box center [726, 526] width 14 height 14
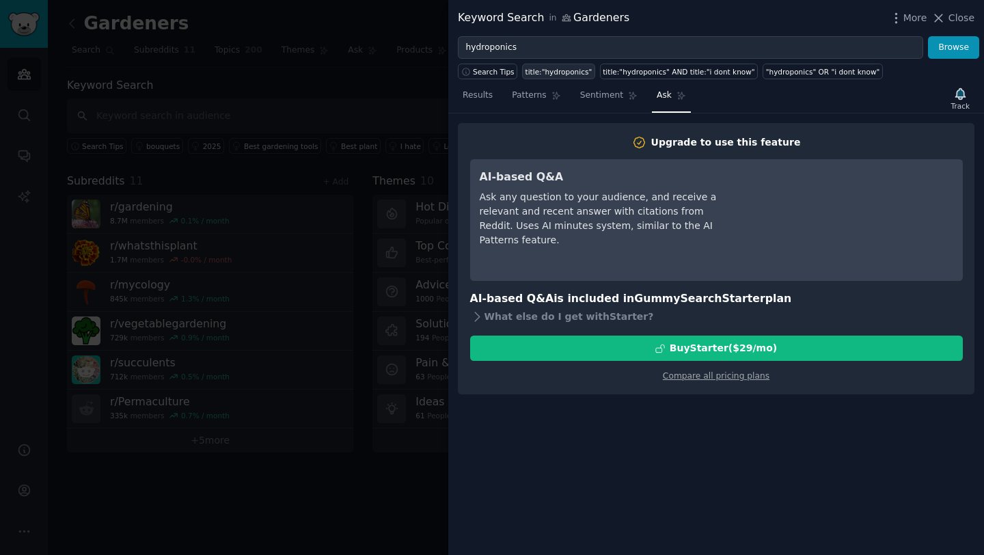
click at [564, 73] on div "title:"hydroponics"" at bounding box center [558, 72] width 67 height 10
type input "title:"hydroponics""
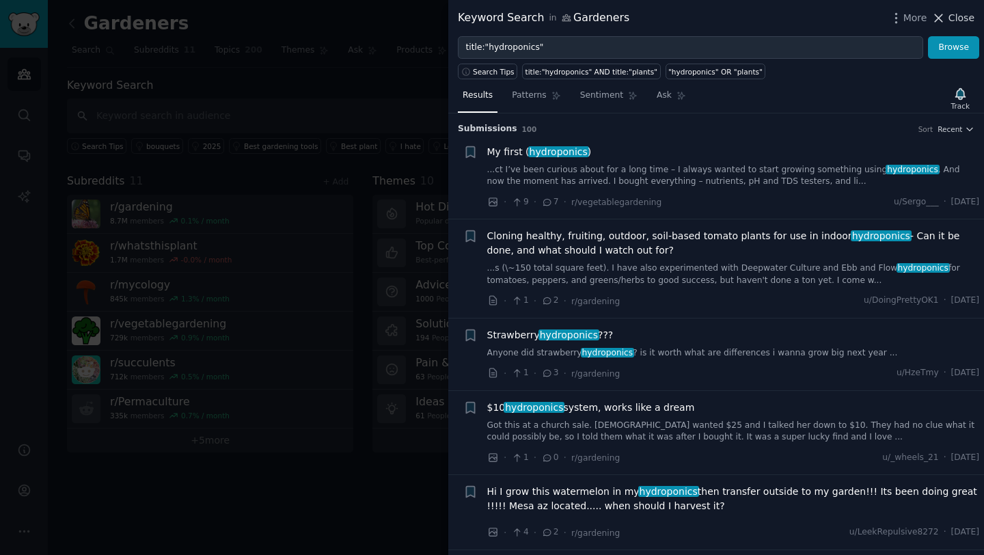
click at [966, 18] on span "Close" at bounding box center [961, 18] width 26 height 14
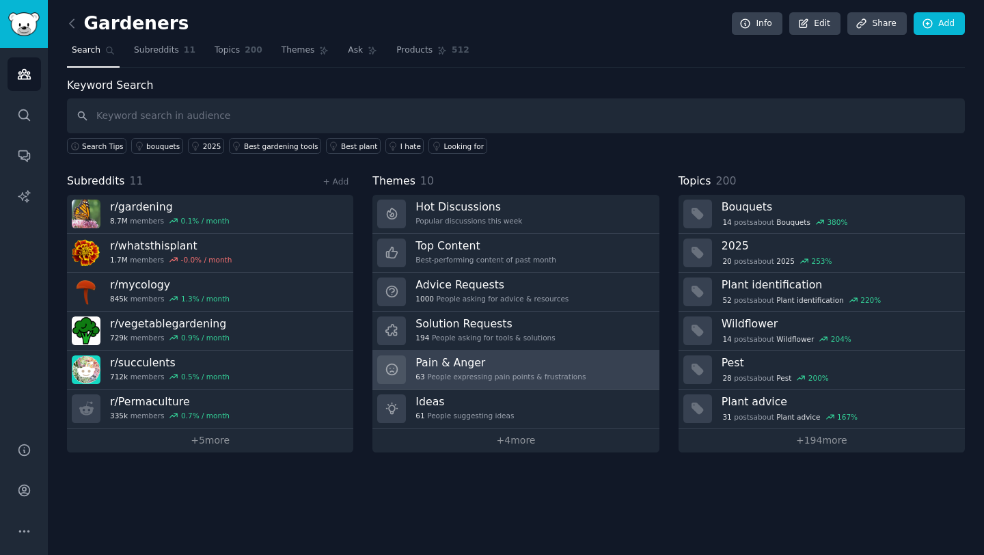
click at [480, 373] on div "63 People expressing pain points & frustrations" at bounding box center [500, 377] width 170 height 10
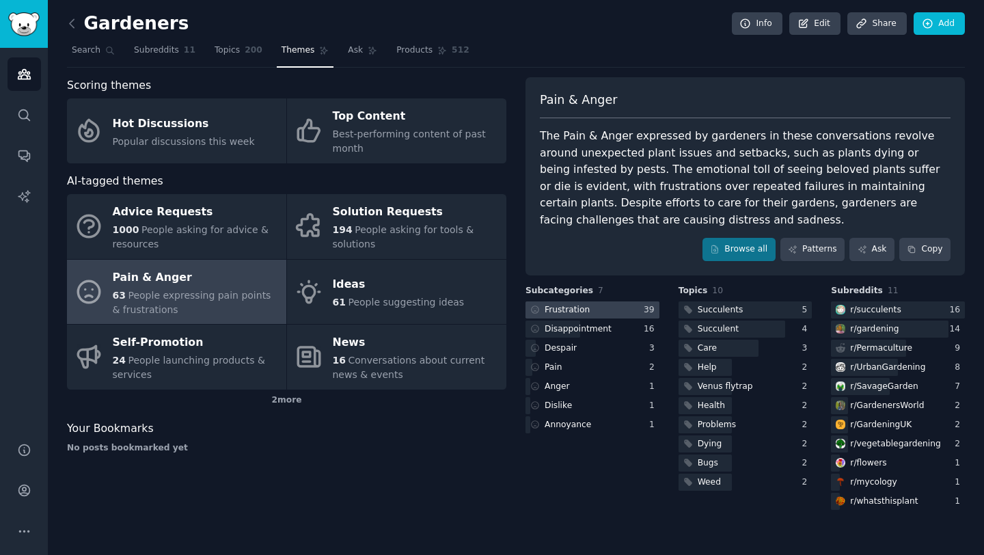
click at [566, 310] on div "Frustration" at bounding box center [566, 310] width 45 height 12
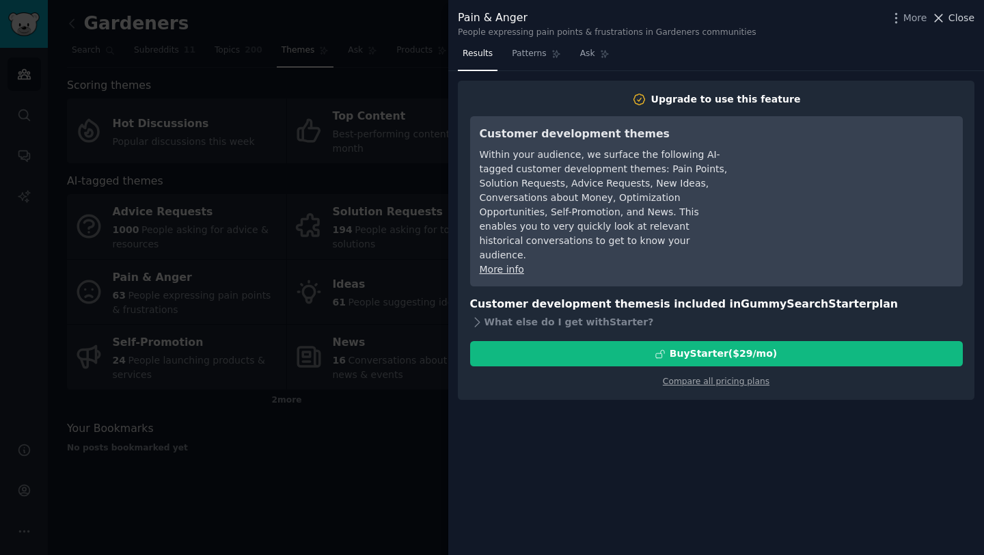
click at [960, 18] on span "Close" at bounding box center [961, 18] width 26 height 14
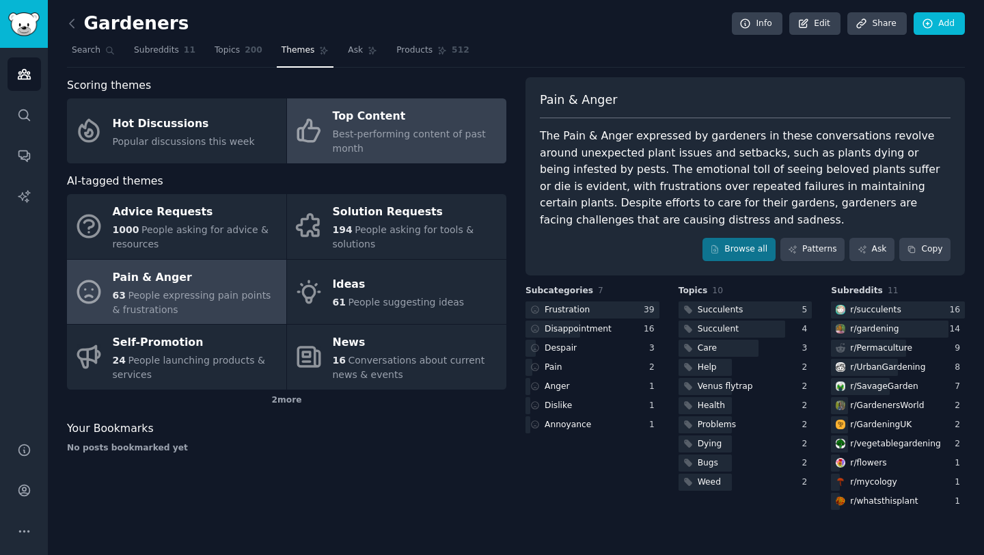
click at [358, 137] on span "Best-performing content of past month" at bounding box center [409, 140] width 153 height 25
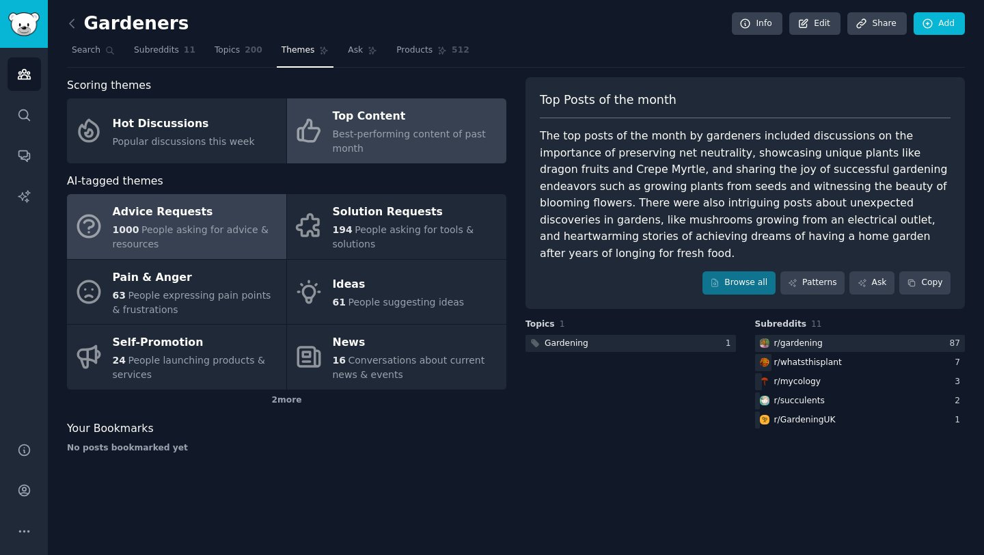
click at [223, 216] on div "Advice Requests" at bounding box center [196, 213] width 167 height 22
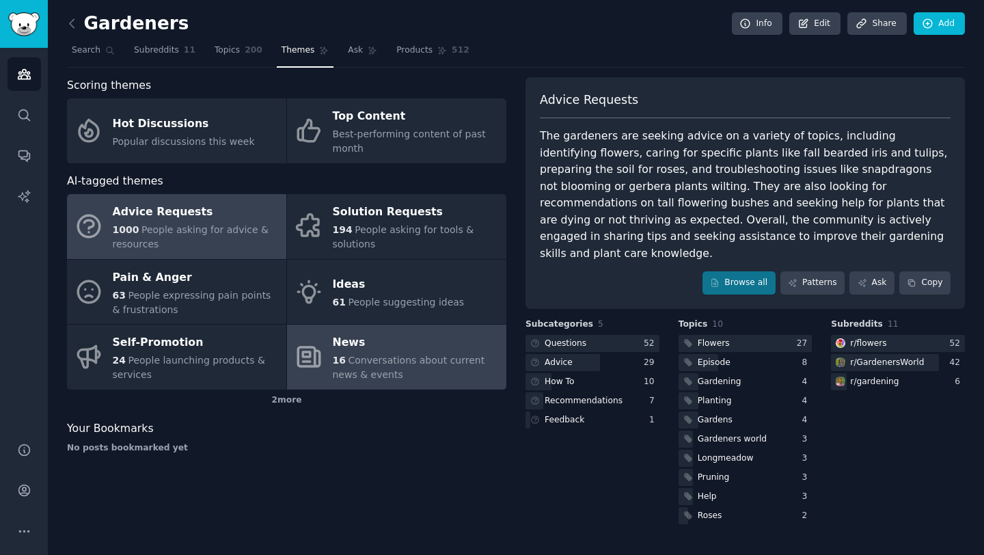
click at [358, 354] on div "16 Conversations about current news & events" at bounding box center [416, 367] width 167 height 29
